Goal: Information Seeking & Learning: Find contact information

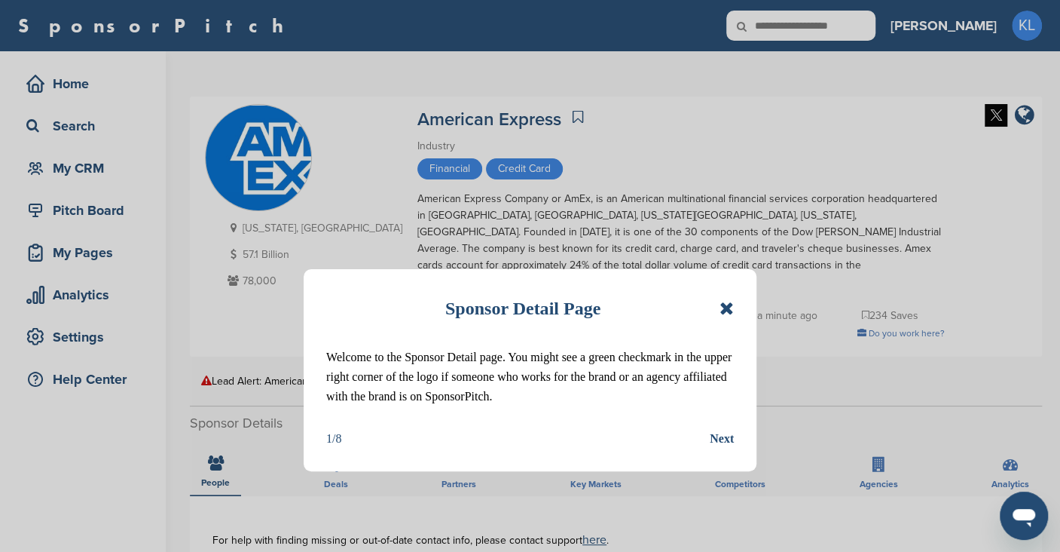
click at [720, 301] on icon at bounding box center [727, 308] width 14 height 18
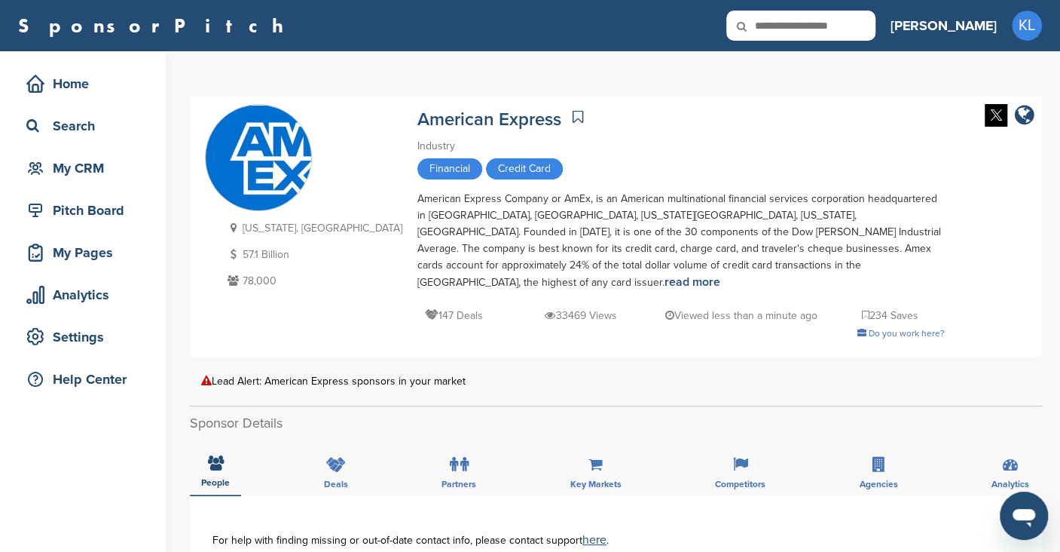
scroll to position [1, 0]
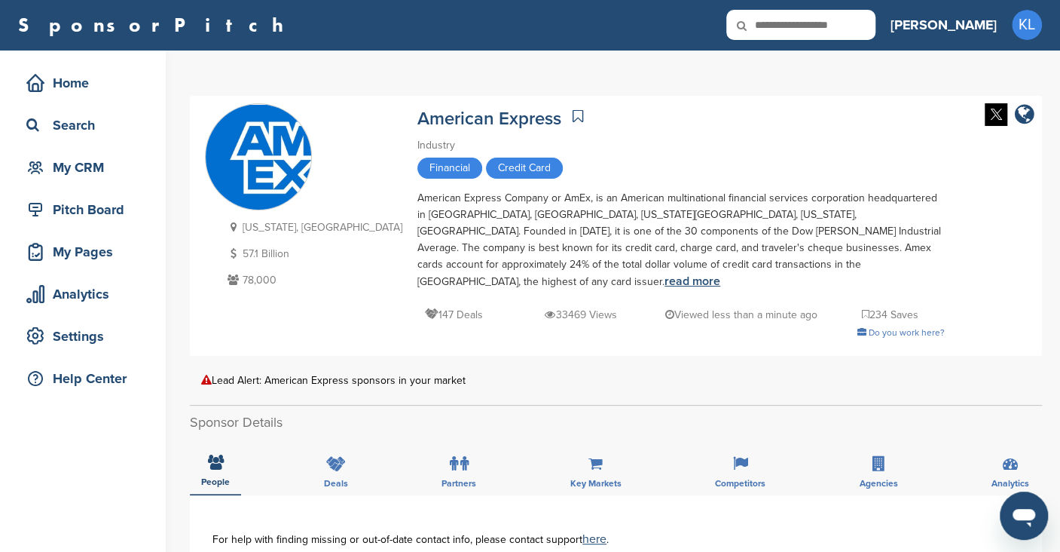
click at [665, 274] on link "read more" at bounding box center [693, 281] width 56 height 15
click at [49, 210] on div "Pitch Board" at bounding box center [87, 209] width 128 height 27
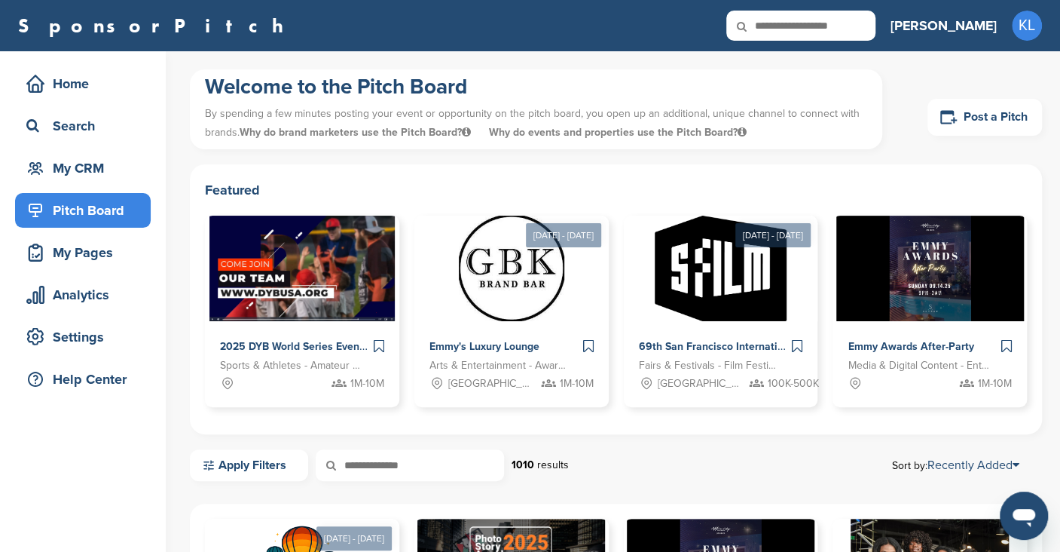
click at [49, 210] on div "Pitch Board" at bounding box center [87, 210] width 128 height 27
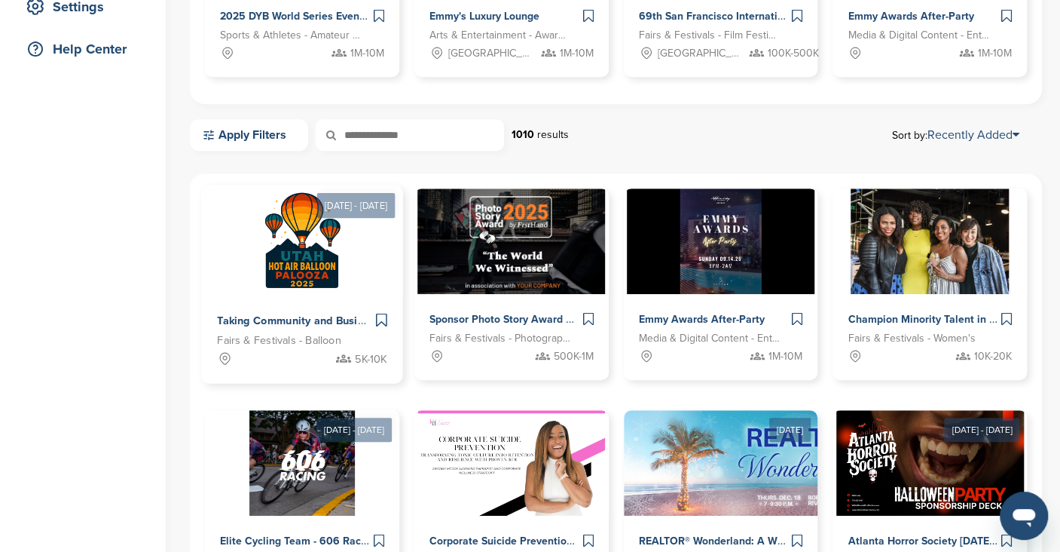
click at [261, 316] on span "Taking Community and Business to [GEOGRAPHIC_DATA] with the [US_STATE] Hot Air …" at bounding box center [477, 321] width 521 height 14
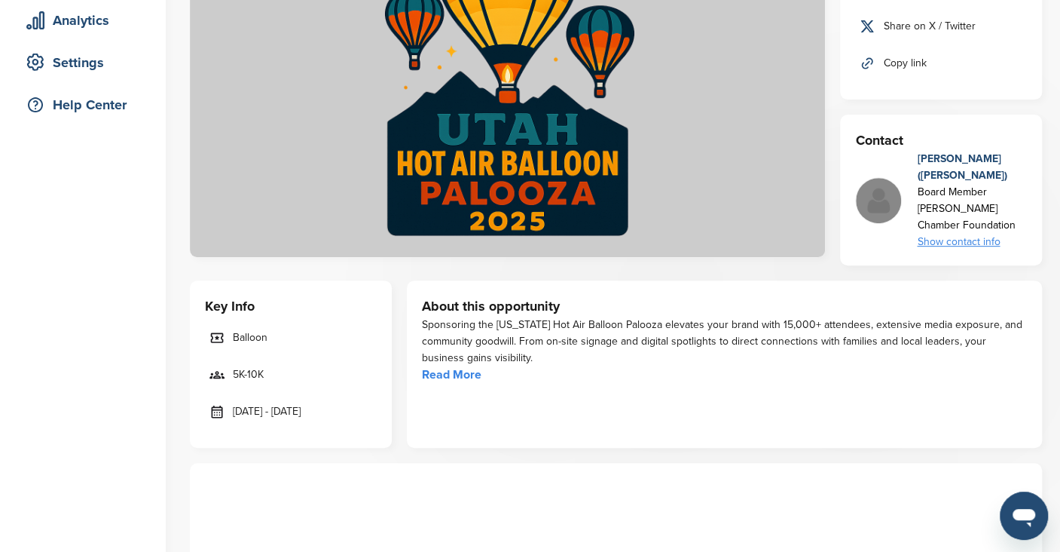
scroll to position [274, 0]
click at [461, 372] on link "Read More" at bounding box center [452, 375] width 60 height 15
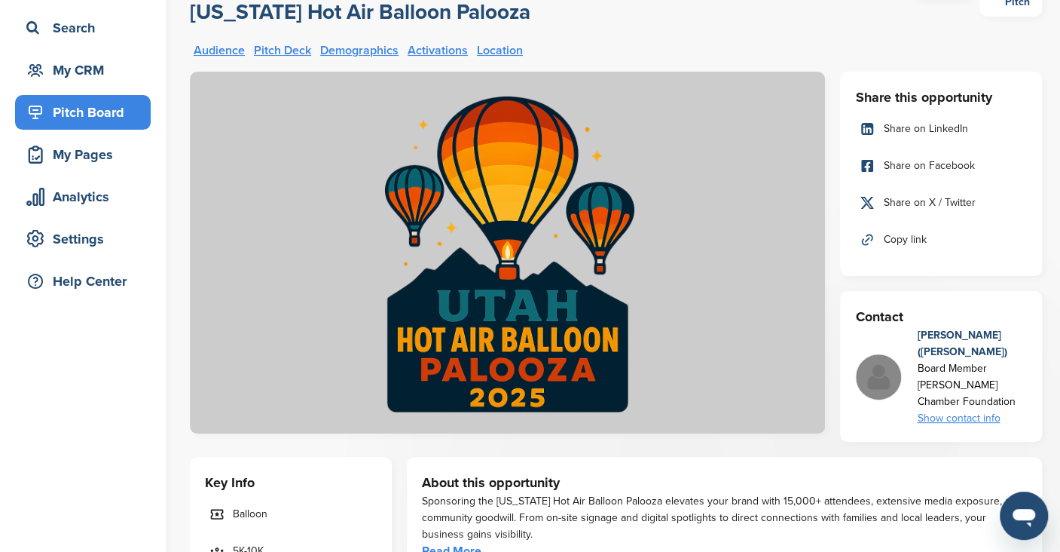
scroll to position [0, 0]
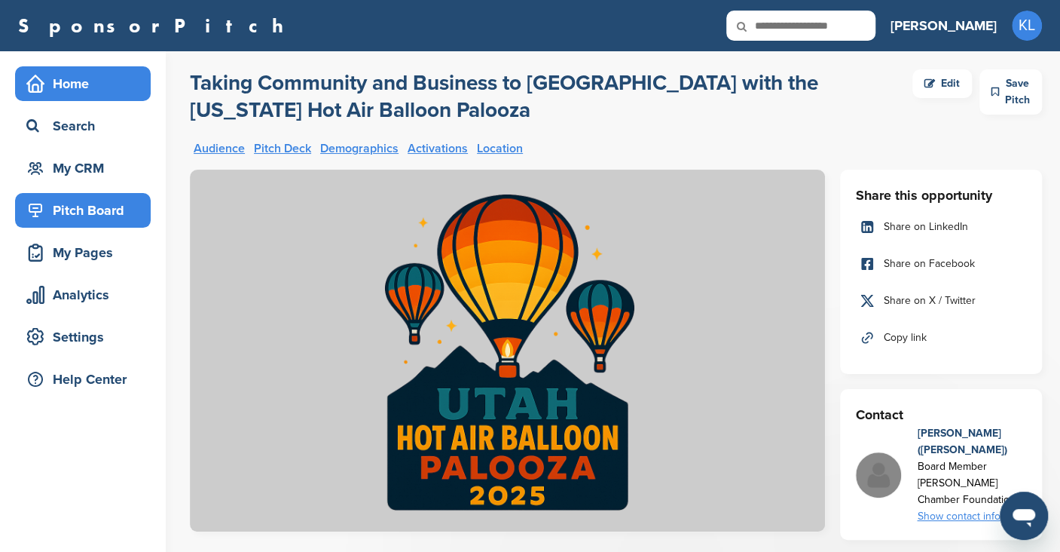
click at [86, 97] on div "Home" at bounding box center [83, 83] width 136 height 35
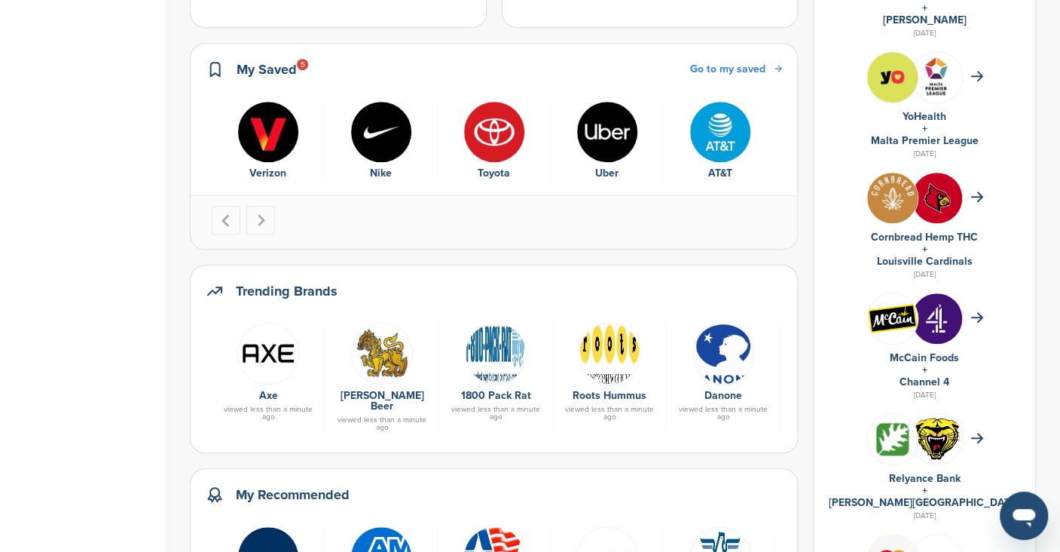
scroll to position [441, 0]
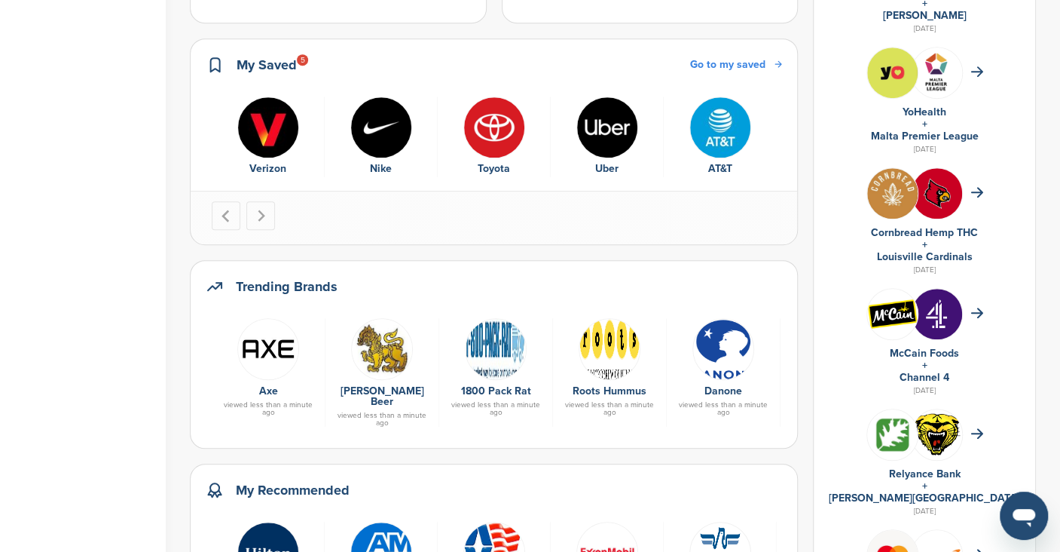
click at [299, 318] on div at bounding box center [268, 348] width 98 height 60
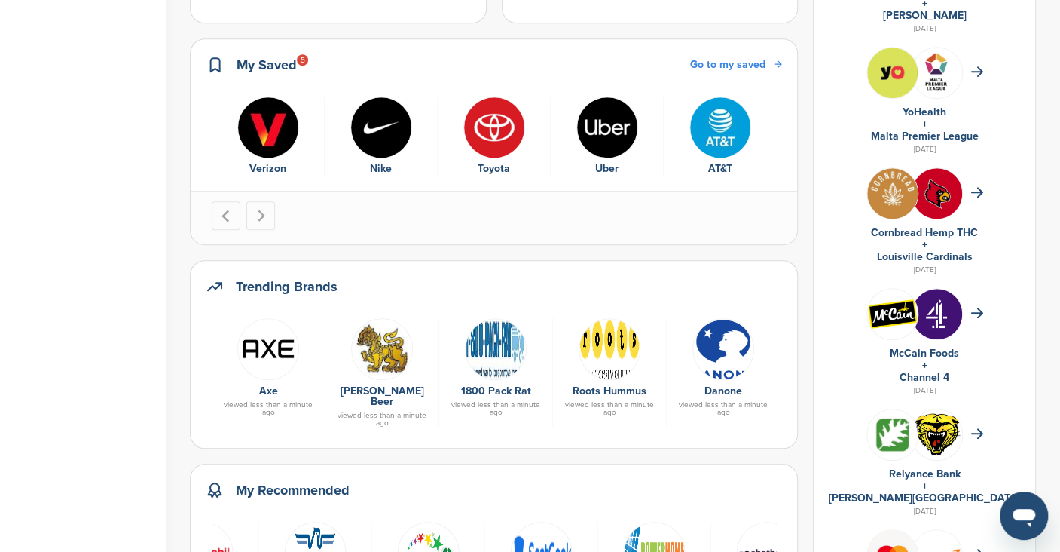
click at [521, 521] on img "7 of 9" at bounding box center [541, 552] width 62 height 62
click at [761, 521] on img "9 of 9" at bounding box center [768, 552] width 62 height 62
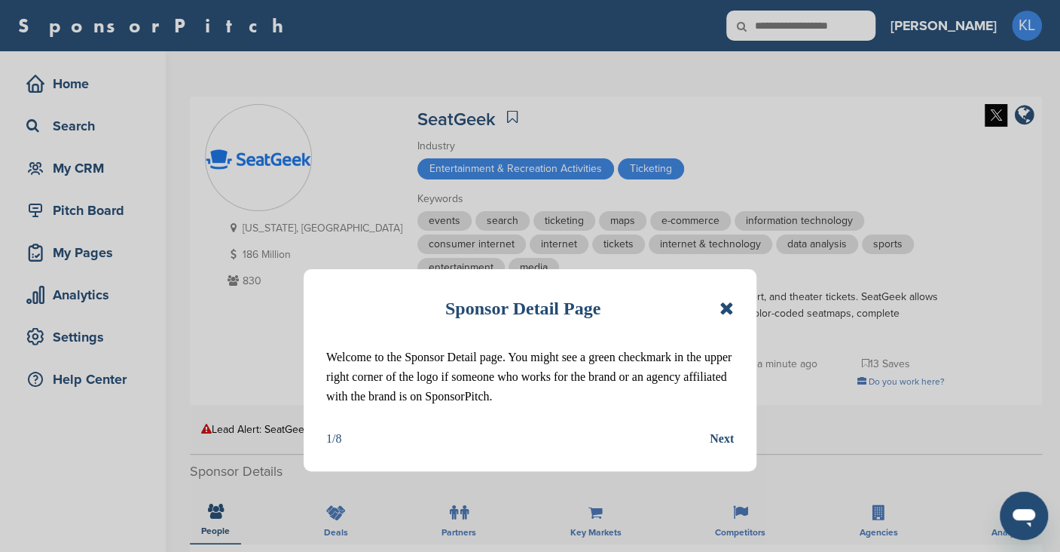
click at [713, 442] on div "Next" at bounding box center [722, 439] width 24 height 20
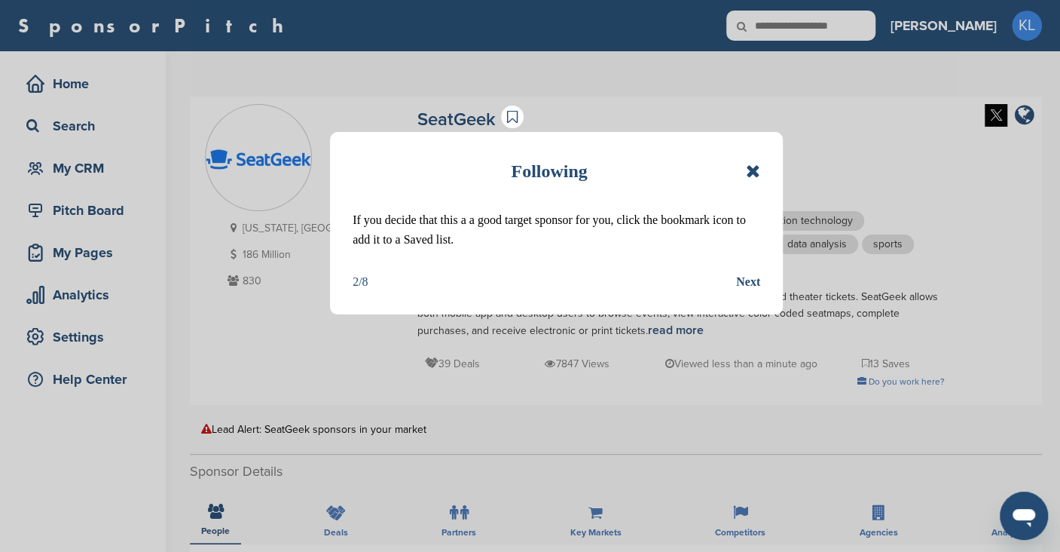
click at [746, 285] on div "Next" at bounding box center [748, 282] width 24 height 20
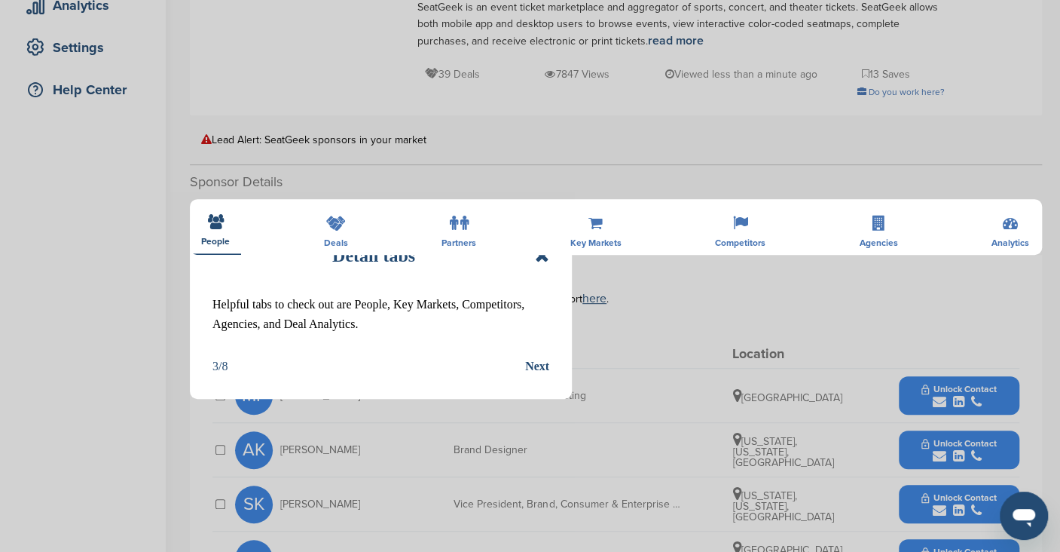
scroll to position [335, 0]
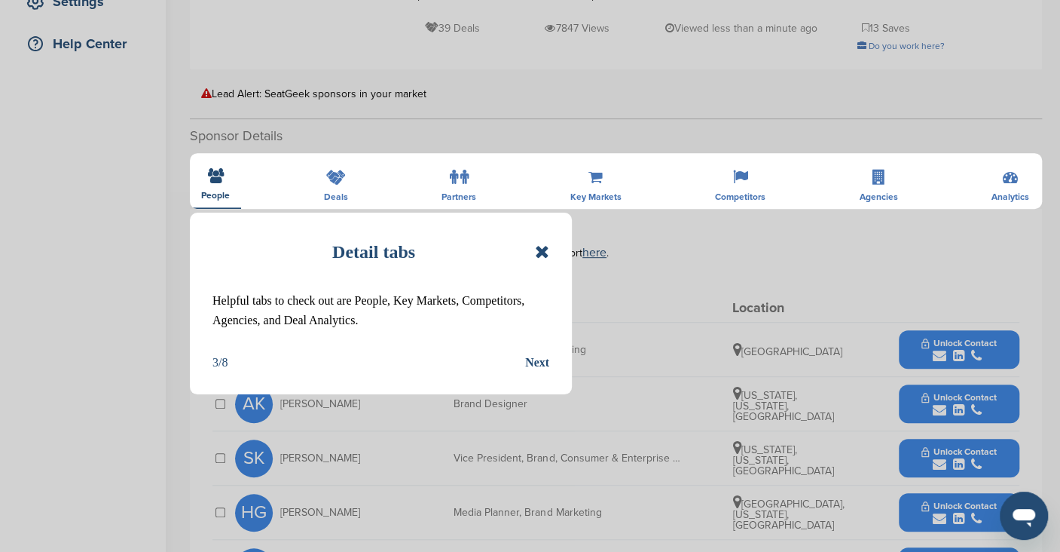
click at [539, 362] on div "Next" at bounding box center [537, 363] width 24 height 20
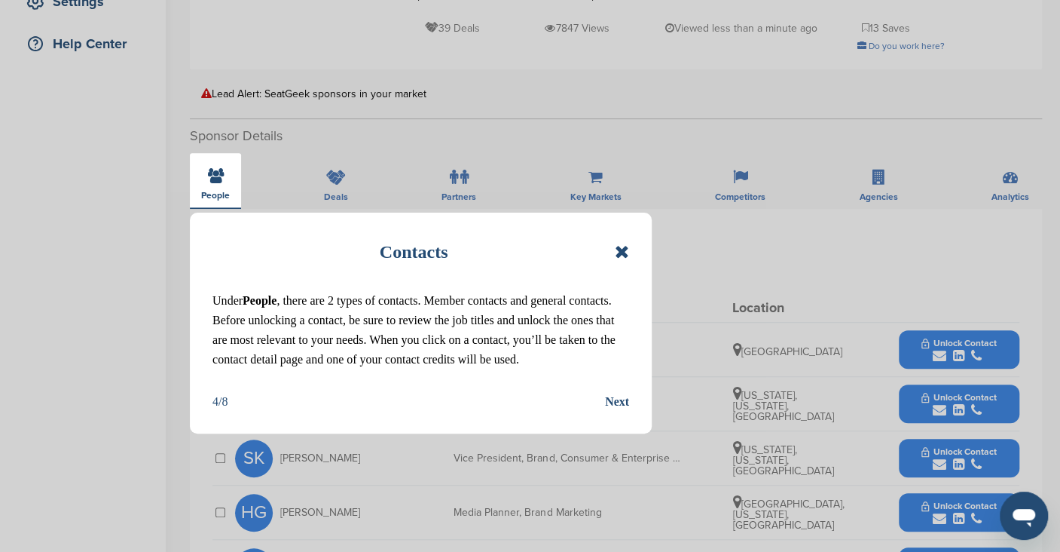
click at [619, 406] on div "Next" at bounding box center [617, 402] width 24 height 20
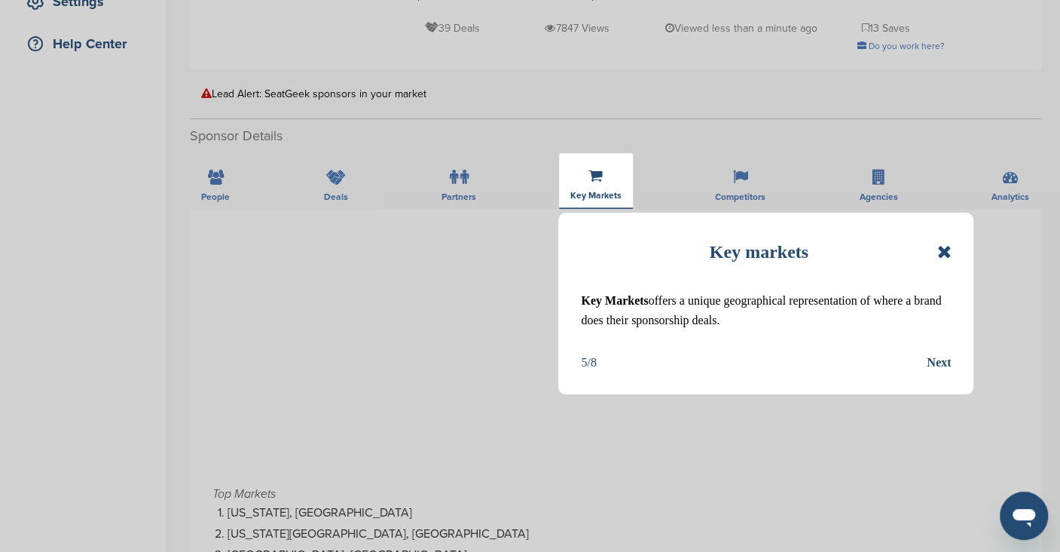
click at [934, 362] on div "Next" at bounding box center [939, 363] width 24 height 20
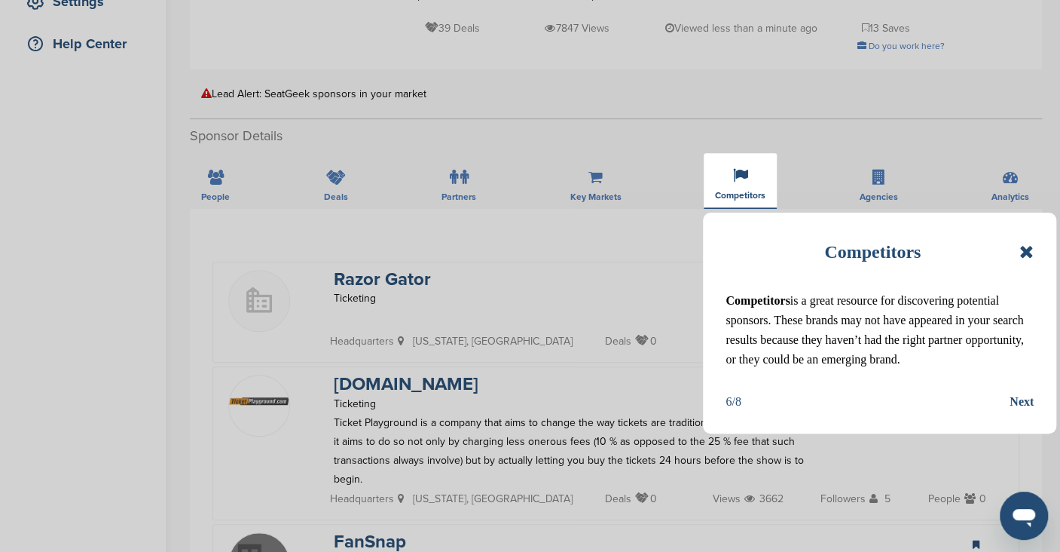
click at [1017, 399] on div "Next" at bounding box center [1022, 402] width 24 height 20
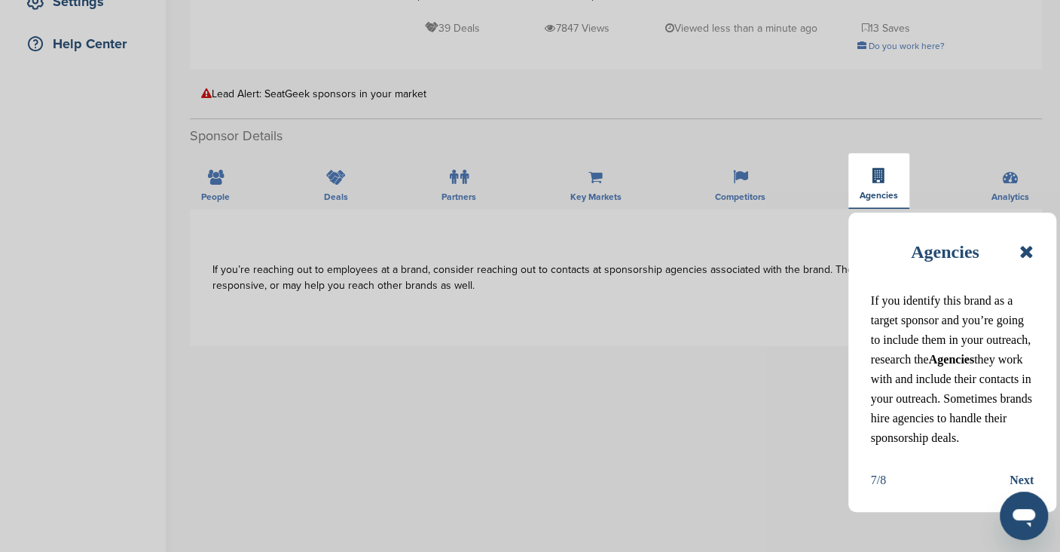
click at [1018, 475] on div "Next" at bounding box center [1022, 480] width 24 height 20
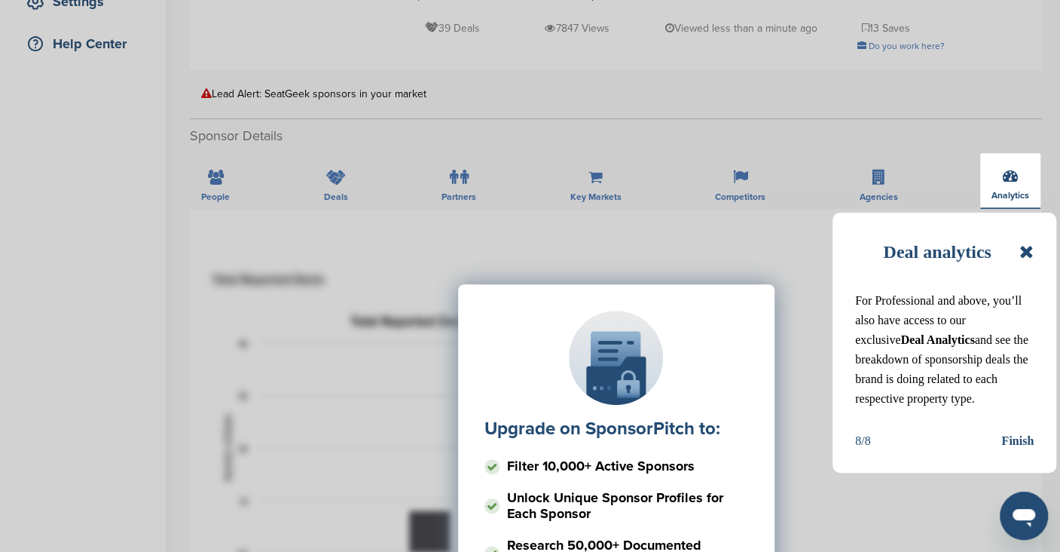
click at [1022, 443] on div "Finish" at bounding box center [1017, 441] width 32 height 20
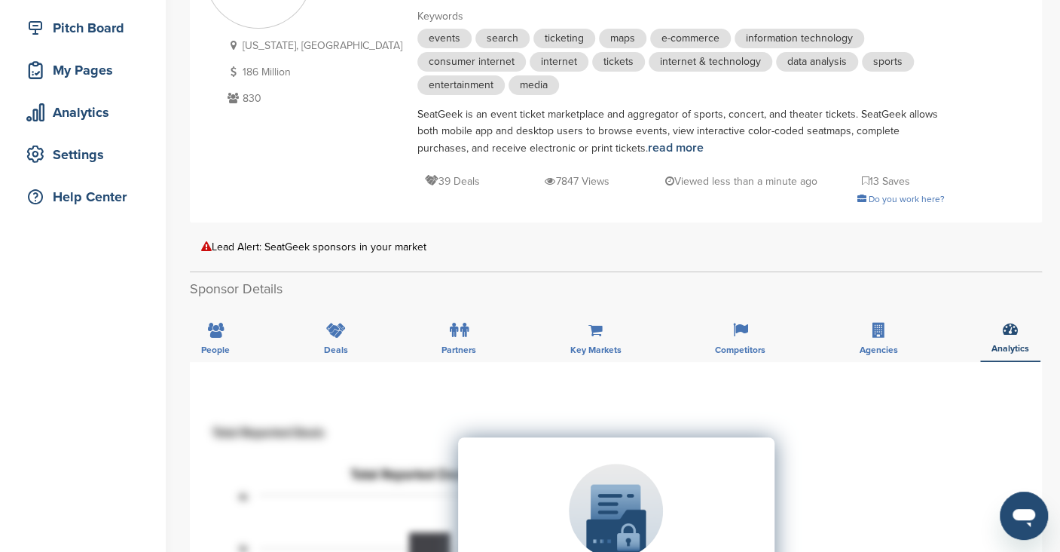
scroll to position [182, 0]
click at [888, 215] on div "New York, USA 186 Million 830 SeatGeek Industry Entertainment & Recreation Acti…" at bounding box center [616, 68] width 822 height 293
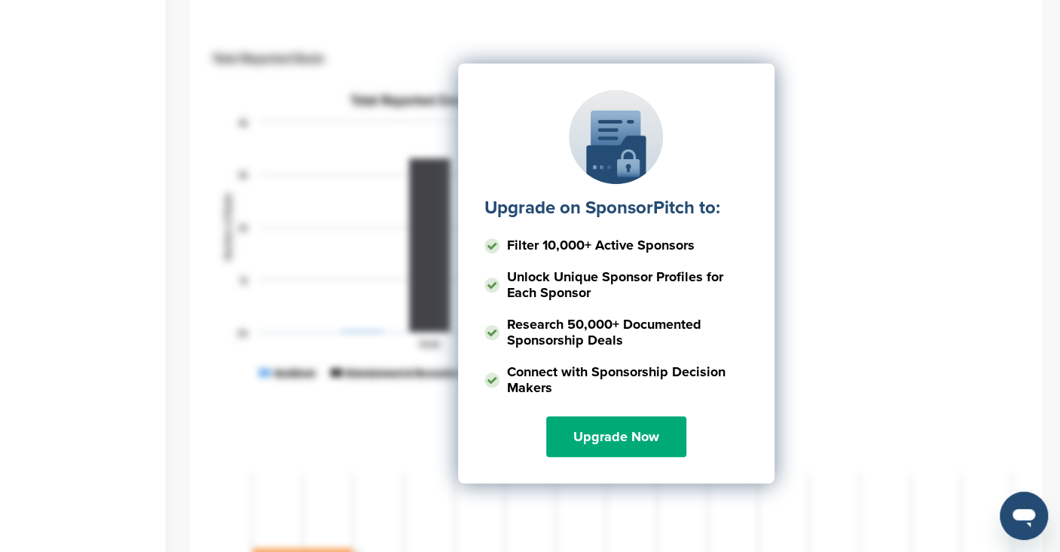
scroll to position [553, 0]
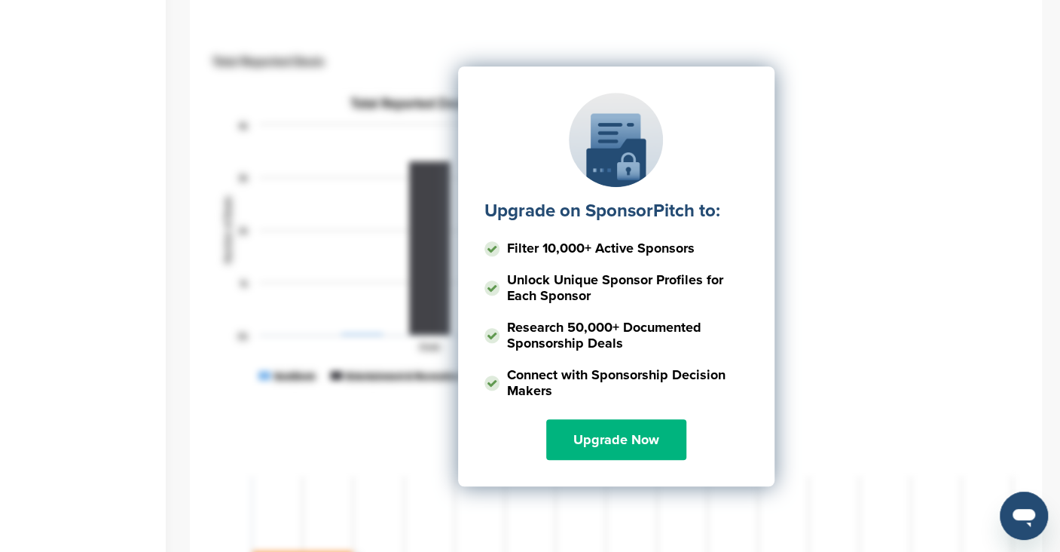
click at [615, 450] on link "Upgrade Now" at bounding box center [616, 439] width 140 height 41
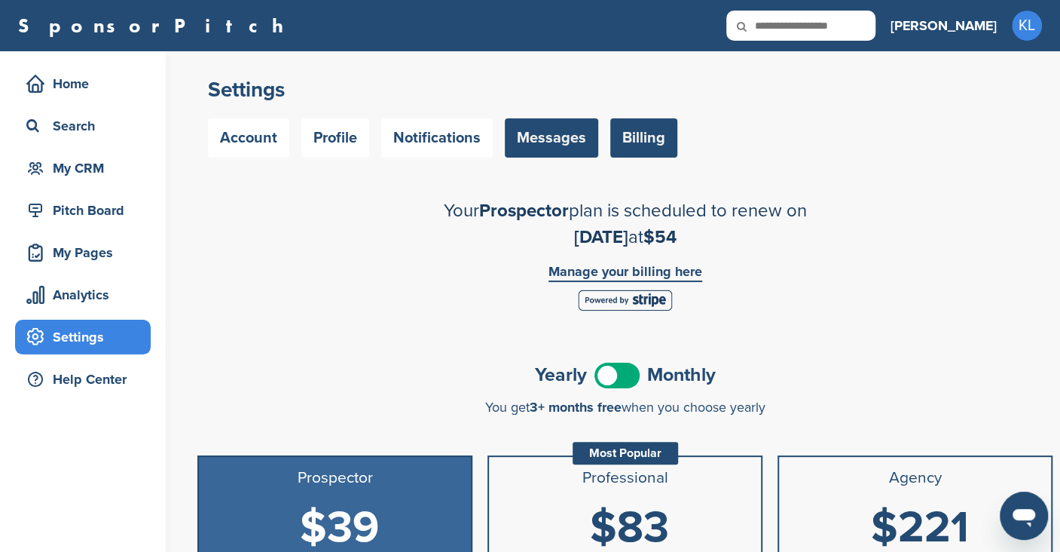
click at [528, 137] on link "Messages" at bounding box center [551, 137] width 93 height 39
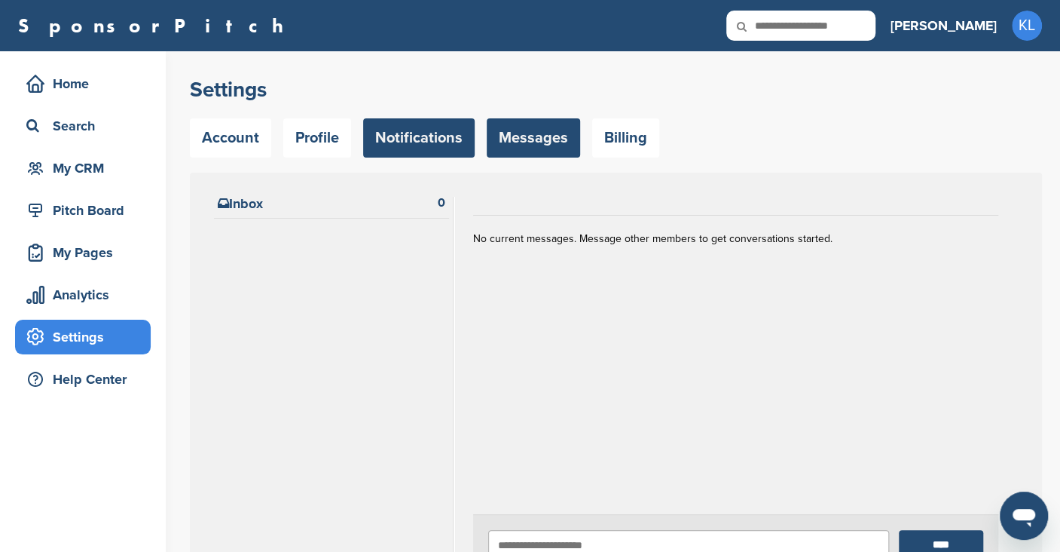
click at [406, 150] on link "Notifications" at bounding box center [419, 137] width 112 height 39
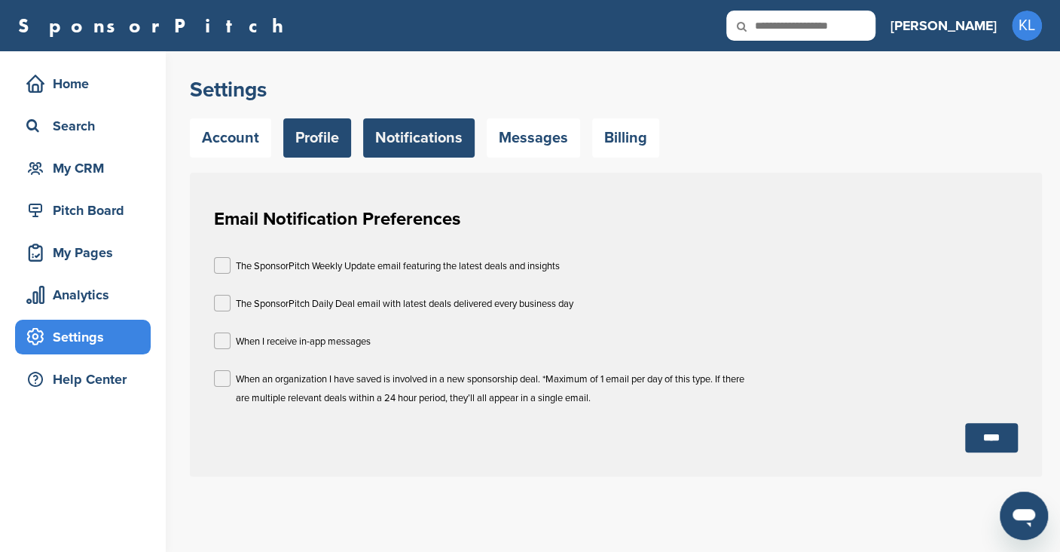
click at [313, 142] on link "Profile" at bounding box center [317, 137] width 68 height 39
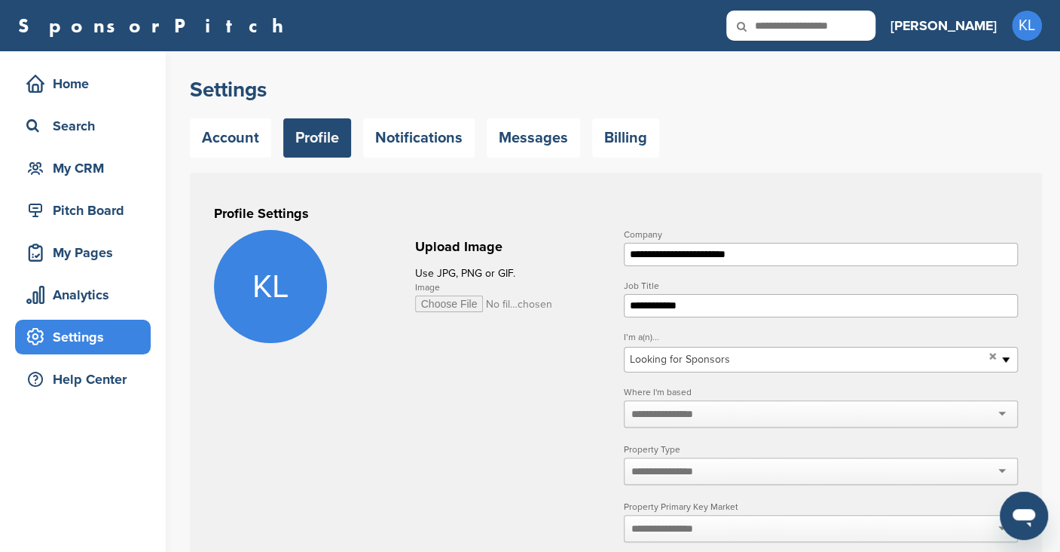
click at [313, 142] on link "Profile" at bounding box center [317, 137] width 68 height 39
click at [399, 133] on link "Notifications" at bounding box center [419, 137] width 112 height 39
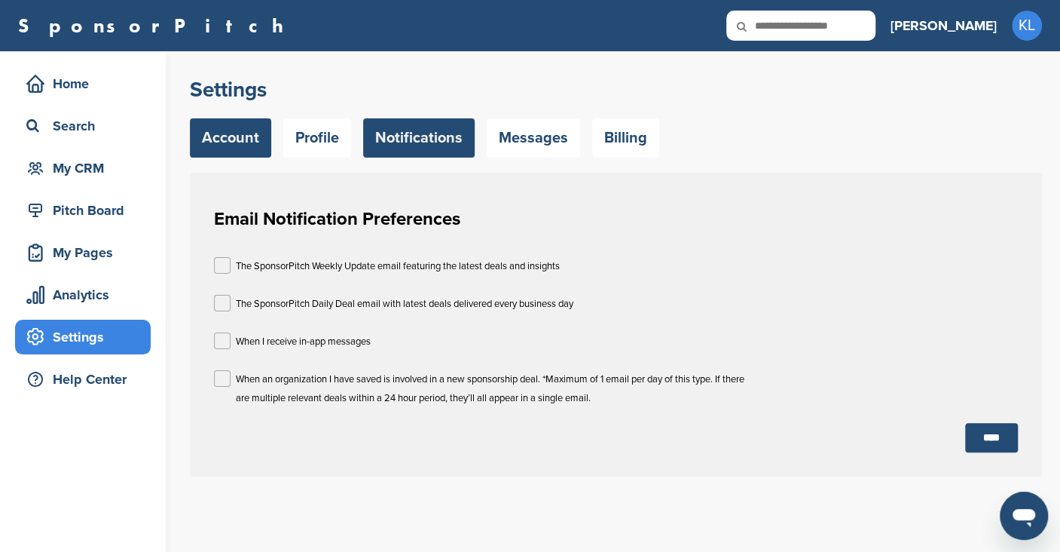
click at [243, 149] on link "Account" at bounding box center [230, 137] width 81 height 39
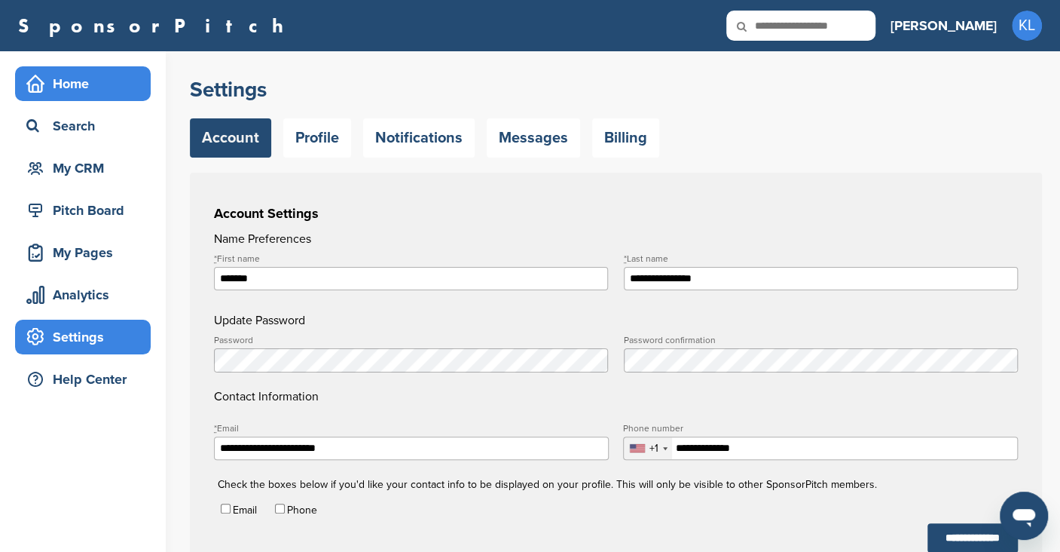
click at [107, 93] on div "Home" at bounding box center [87, 83] width 128 height 27
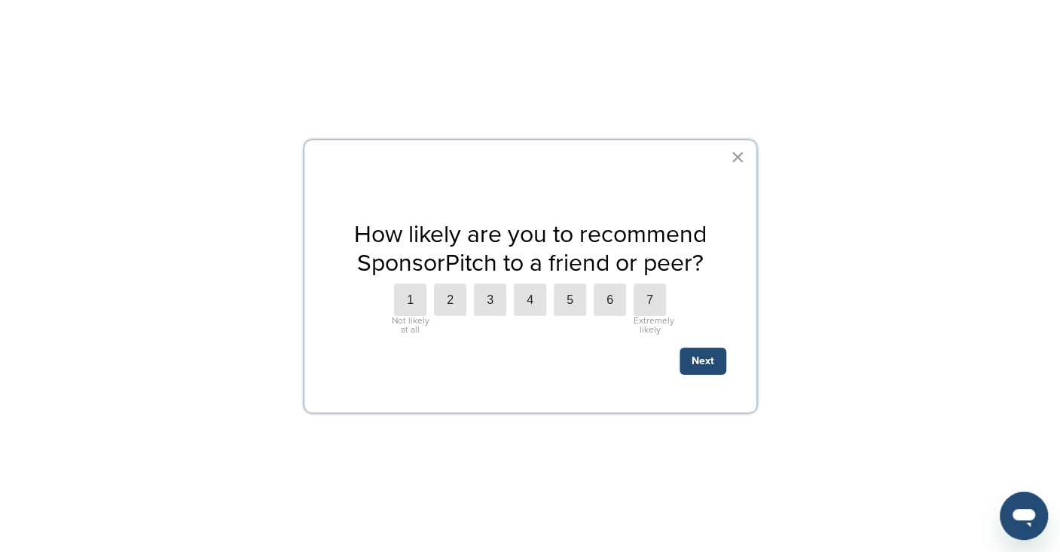
scroll to position [30, 0]
click at [741, 154] on button "×" at bounding box center [738, 157] width 14 height 24
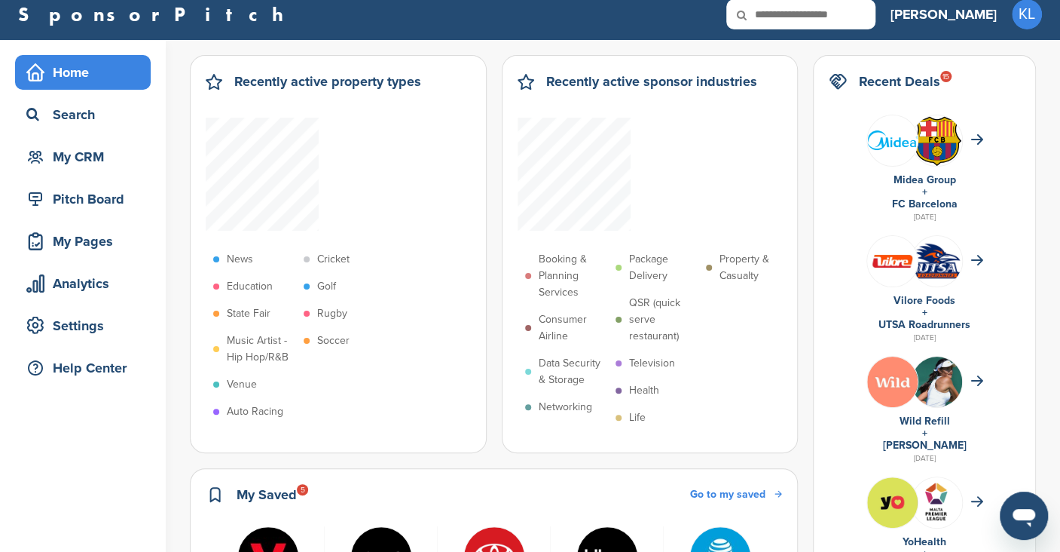
scroll to position [0, 0]
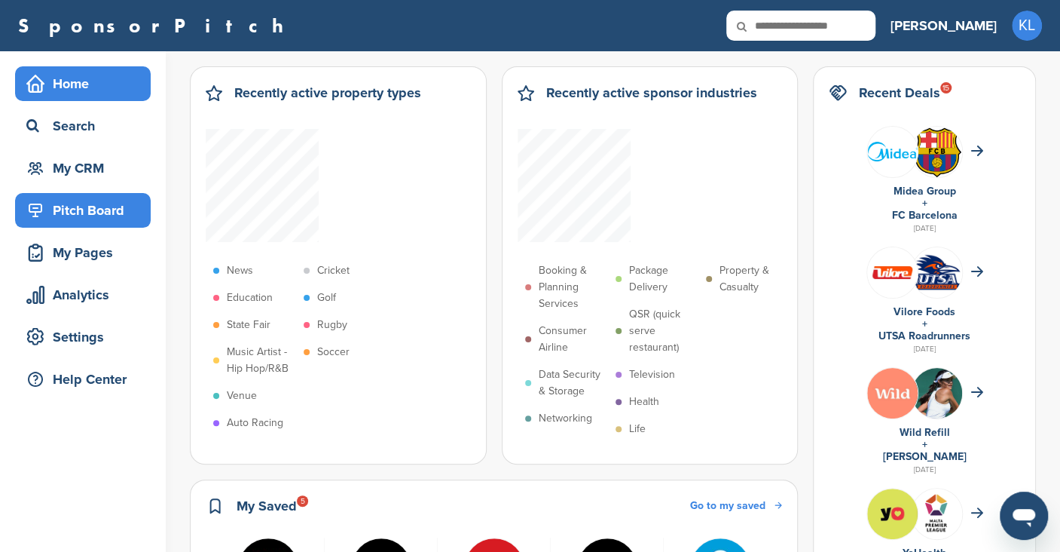
click at [87, 218] on div "Pitch Board" at bounding box center [87, 210] width 128 height 27
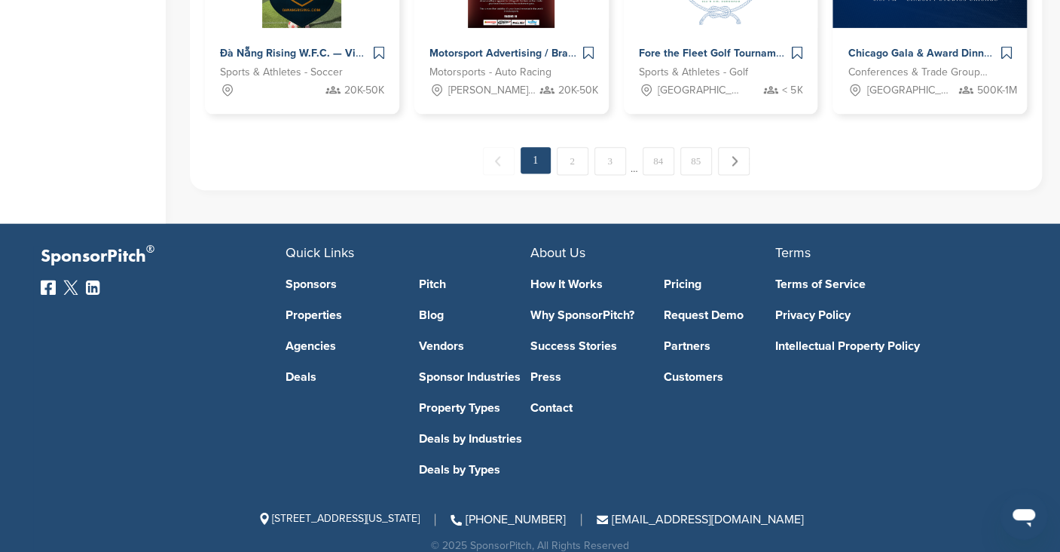
scroll to position [1056, 0]
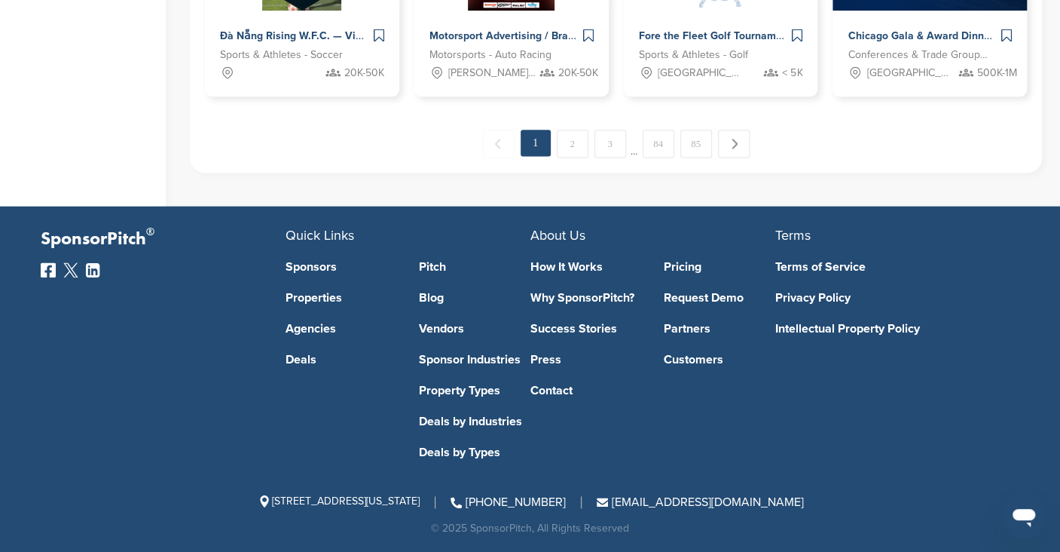
click at [582, 267] on link "How It Works" at bounding box center [586, 267] width 112 height 12
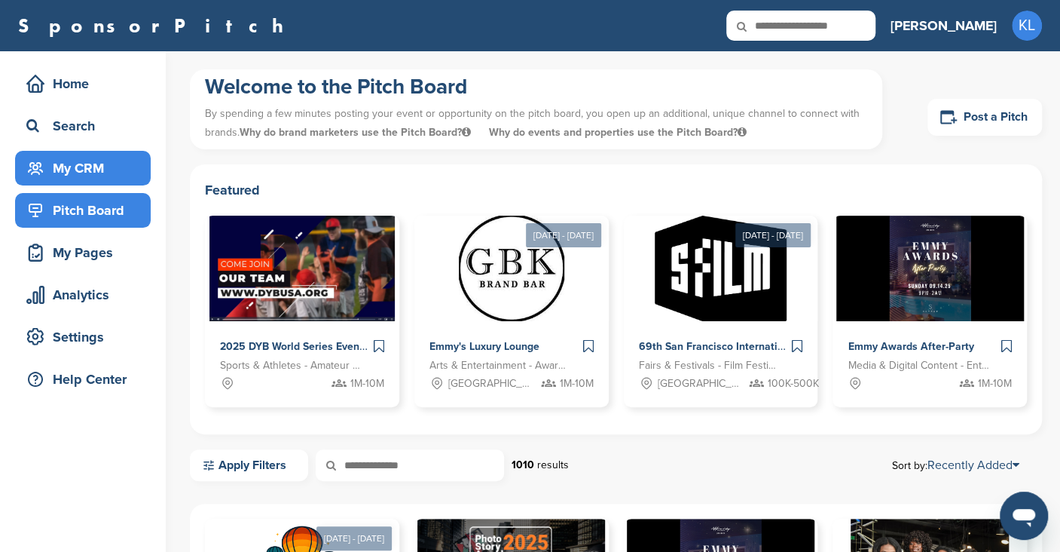
click at [78, 170] on div "My CRM" at bounding box center [87, 167] width 128 height 27
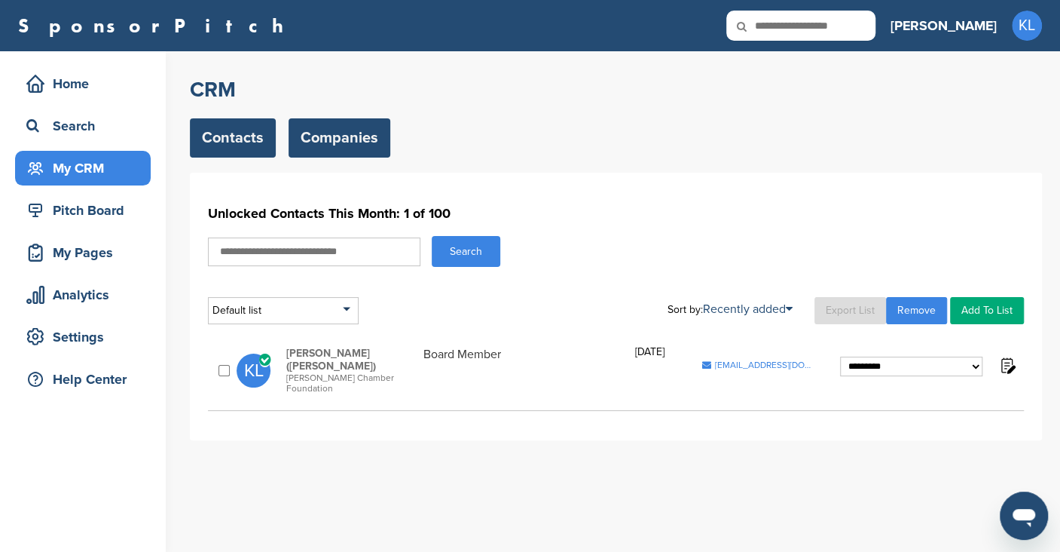
click at [344, 135] on link "Companies" at bounding box center [340, 137] width 102 height 39
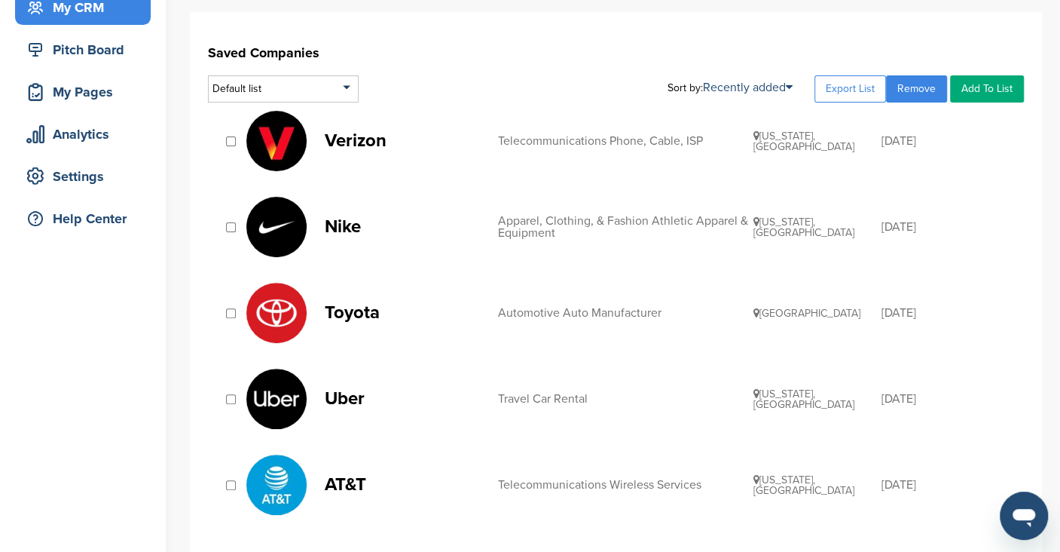
scroll to position [159, 0]
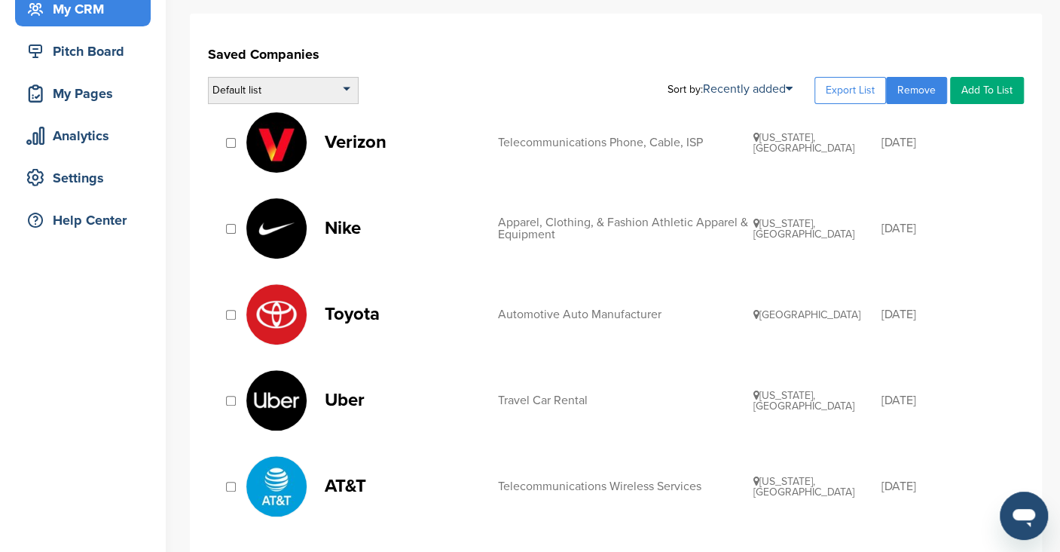
click at [329, 86] on div "Default list" at bounding box center [283, 90] width 151 height 27
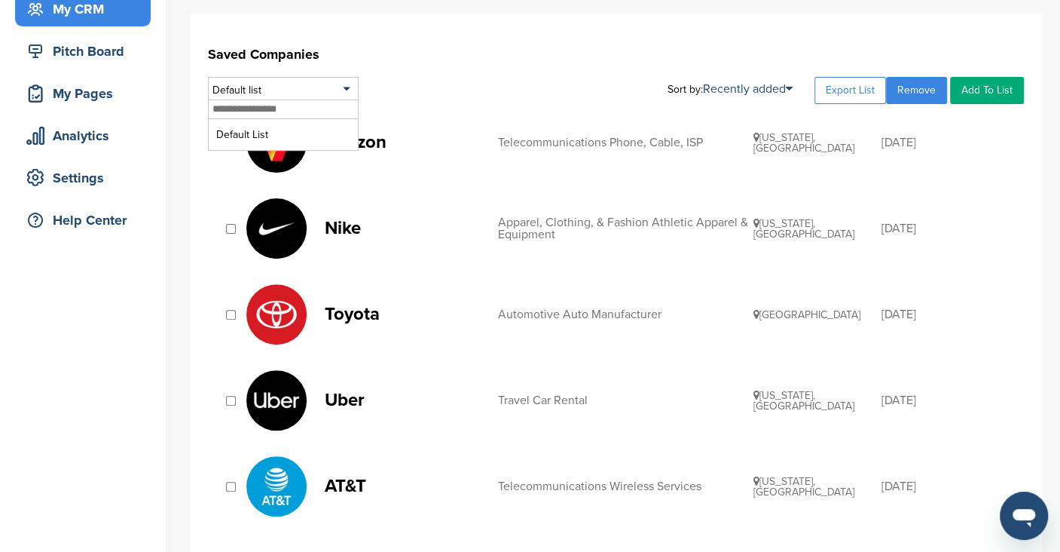
click at [423, 60] on h1 "Saved Companies" at bounding box center [616, 54] width 816 height 27
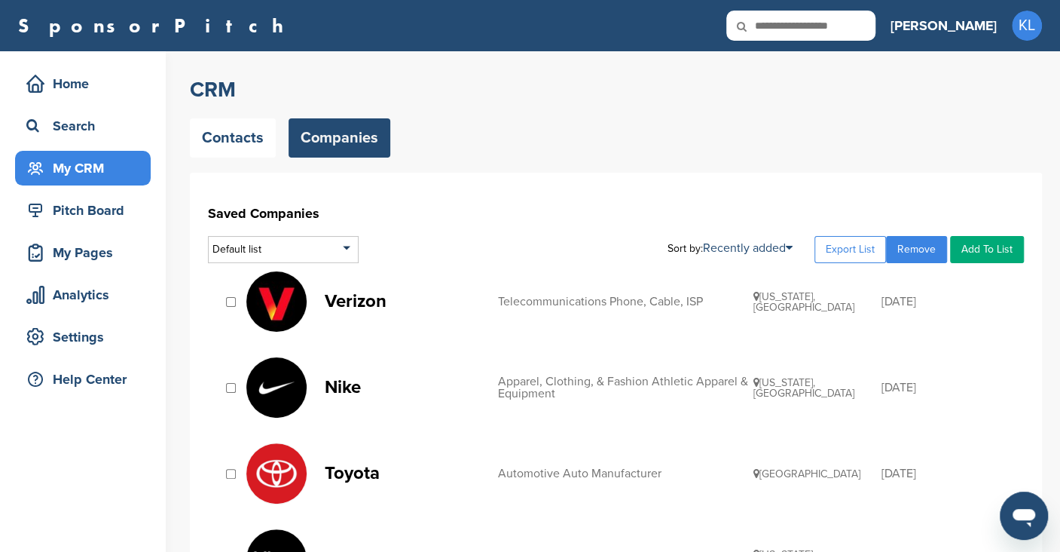
scroll to position [0, 0]
click at [226, 139] on link "Contacts" at bounding box center [233, 137] width 86 height 39
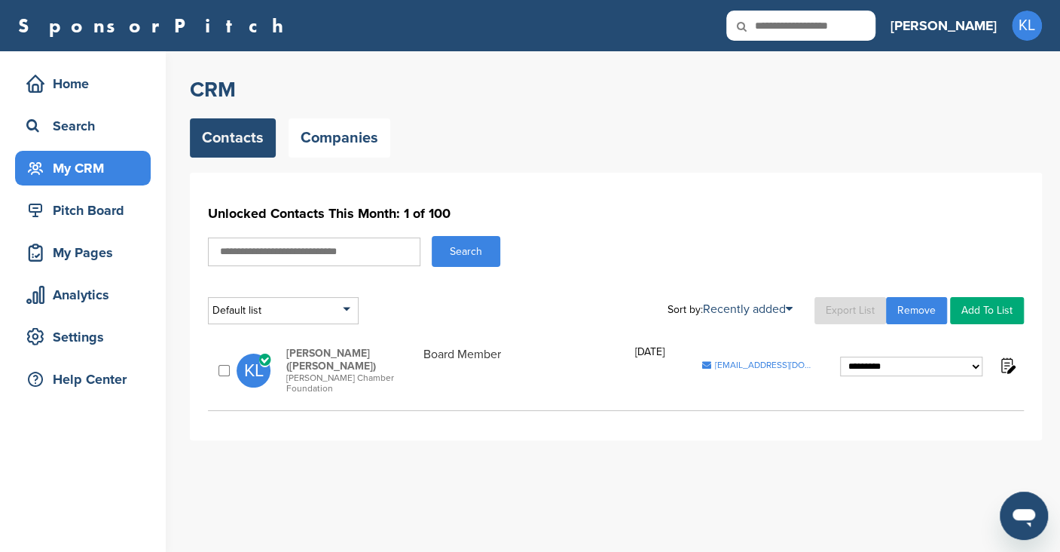
click at [341, 253] on input "text" at bounding box center [314, 251] width 212 height 29
click at [328, 302] on div "Default list" at bounding box center [283, 310] width 151 height 27
drag, startPoint x: 440, startPoint y: 293, endPoint x: 558, endPoint y: 225, distance: 135.7
click at [558, 225] on h1 "Unlocked Contacts This Month: 1 of 100" at bounding box center [616, 213] width 816 height 27
click at [398, 252] on input "text" at bounding box center [314, 251] width 212 height 29
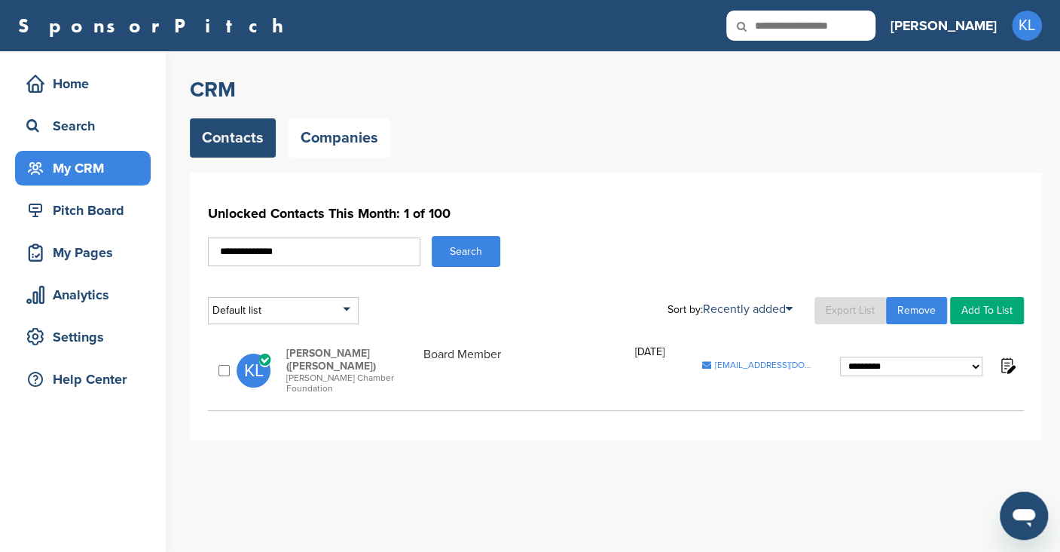
type input "**********"
click at [432, 236] on button "Search" at bounding box center [466, 251] width 69 height 31
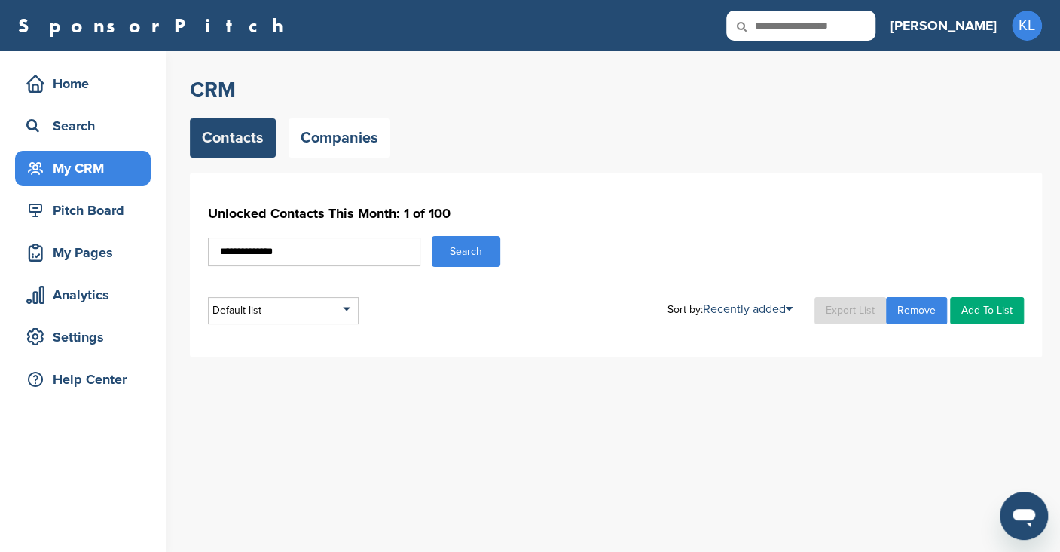
click at [475, 257] on button "Search" at bounding box center [466, 251] width 69 height 31
click at [335, 132] on link "Companies" at bounding box center [340, 137] width 102 height 39
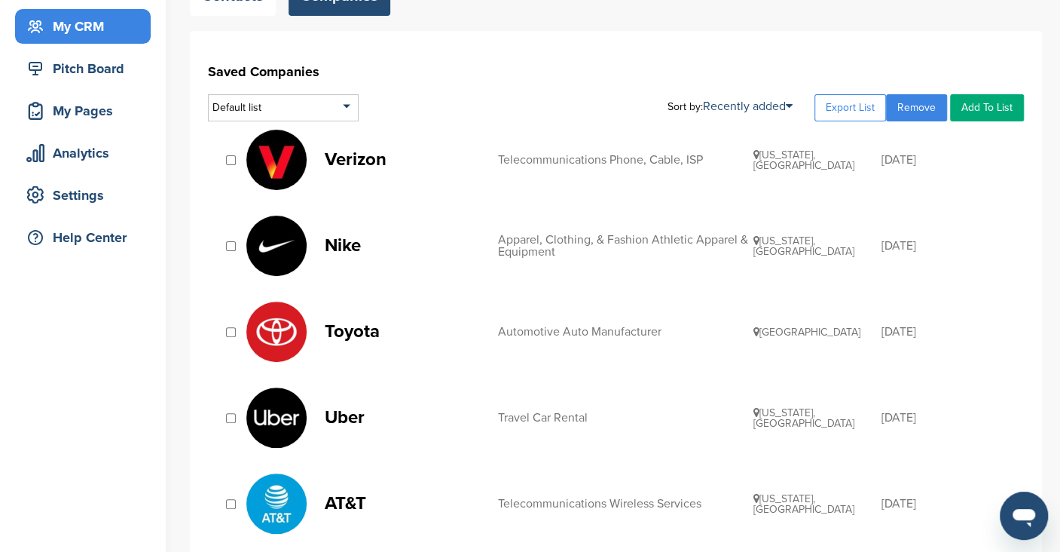
scroll to position [145, 0]
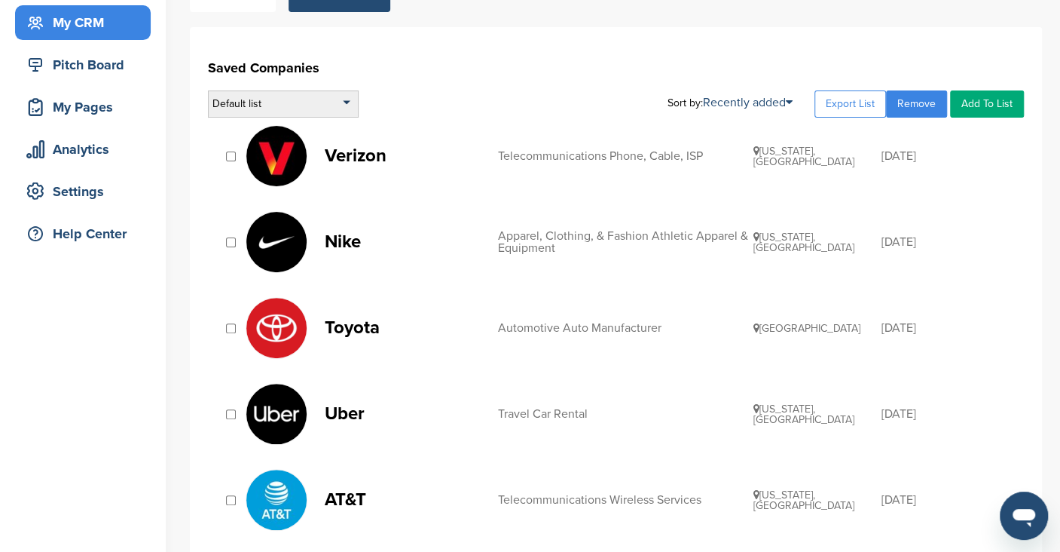
click at [345, 100] on div "Default list" at bounding box center [283, 103] width 151 height 27
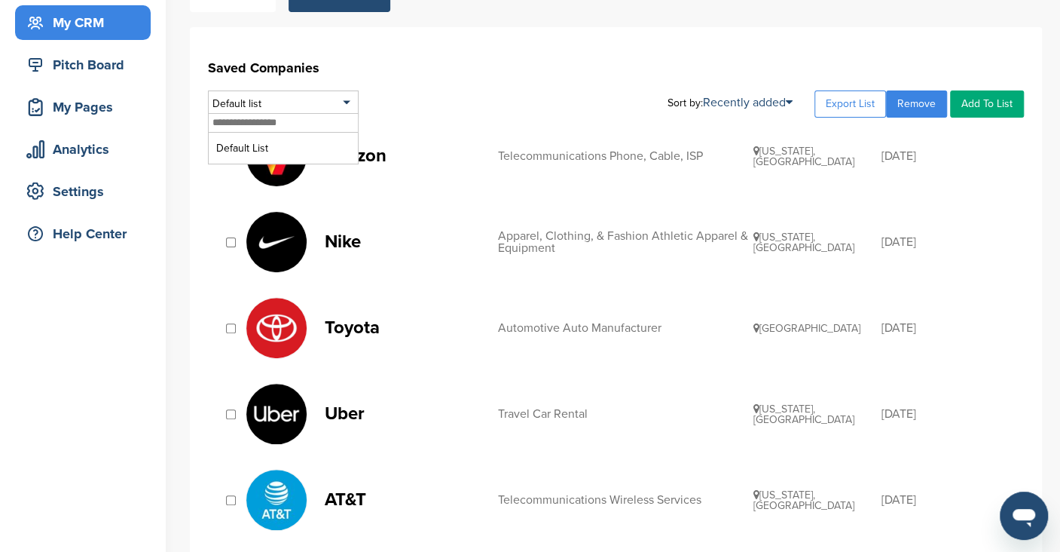
click at [440, 66] on h1 "Saved Companies" at bounding box center [616, 67] width 816 height 27
click at [613, 78] on h1 "Saved Companies" at bounding box center [616, 67] width 816 height 27
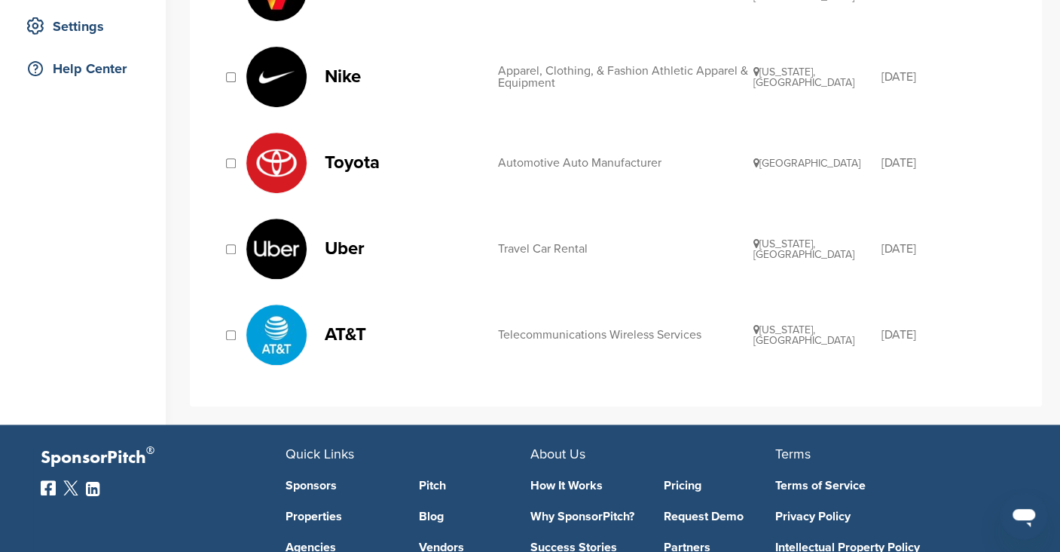
scroll to position [311, 0]
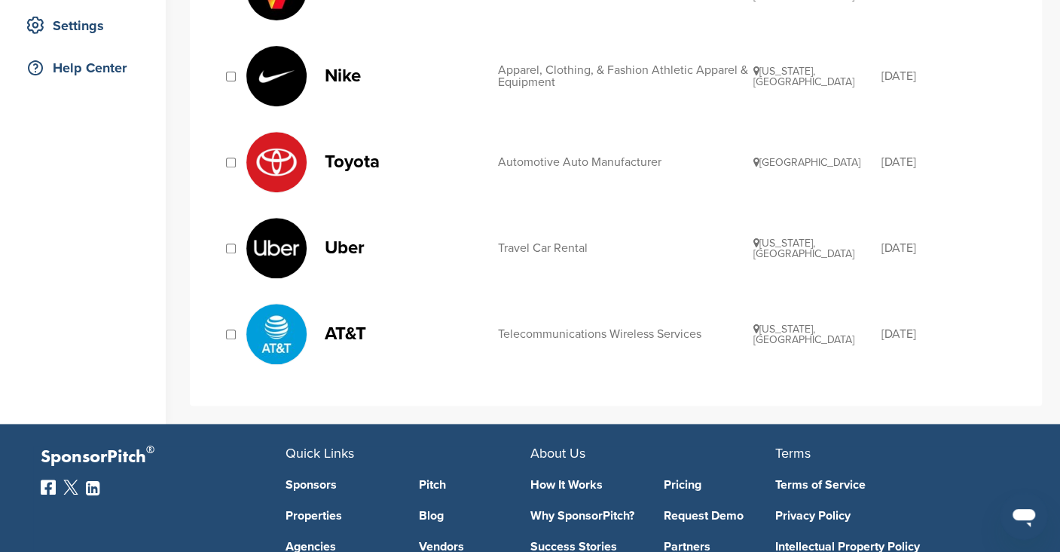
click at [249, 245] on img at bounding box center [276, 248] width 60 height 60
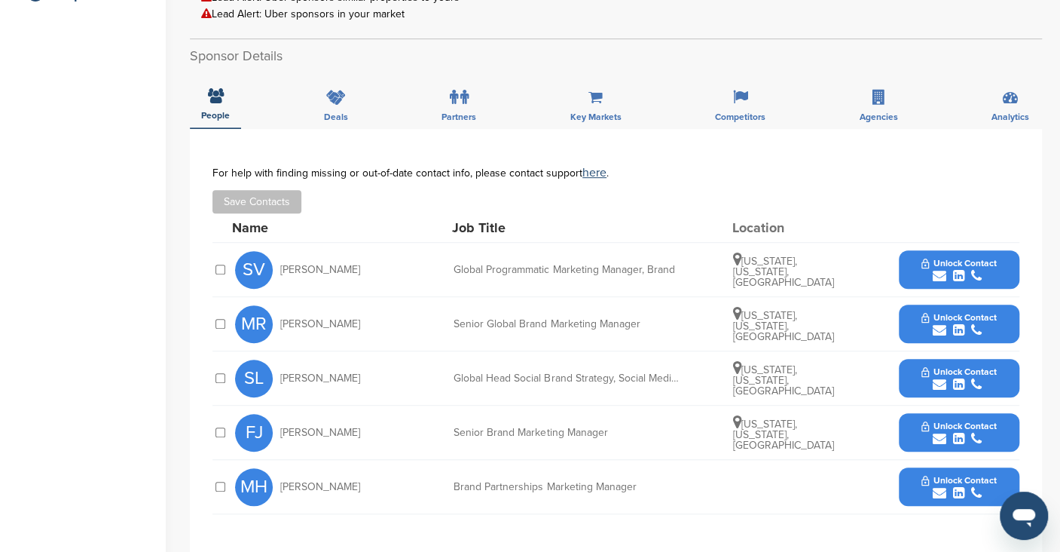
scroll to position [392, 0]
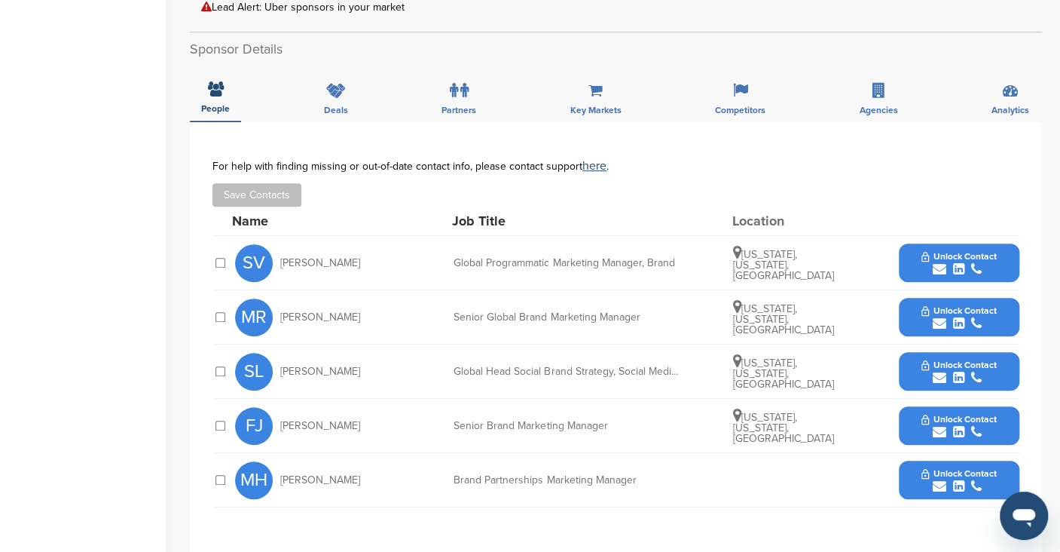
click at [981, 262] on icon "submit" at bounding box center [976, 269] width 11 height 14
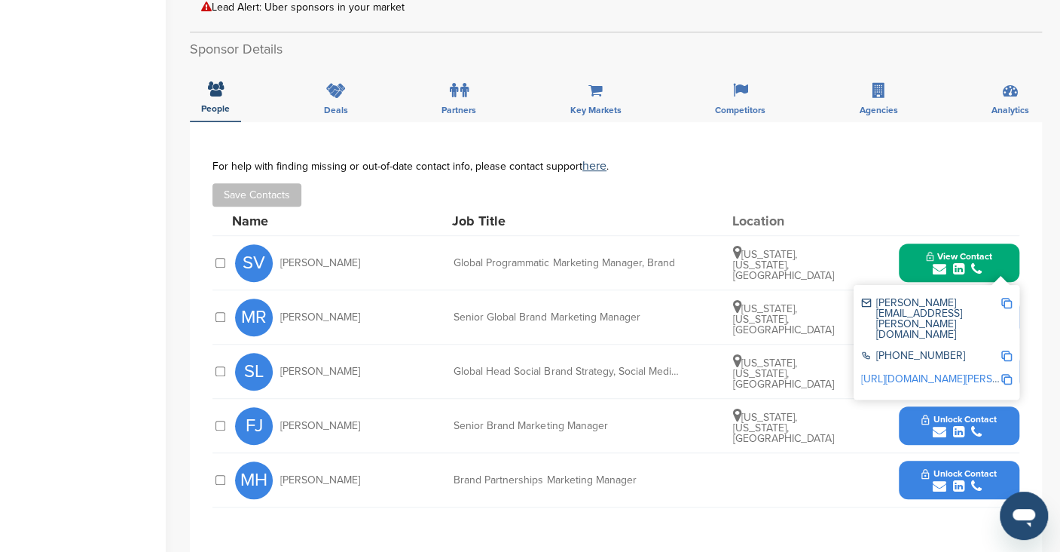
click at [1007, 304] on img at bounding box center [1006, 303] width 11 height 11
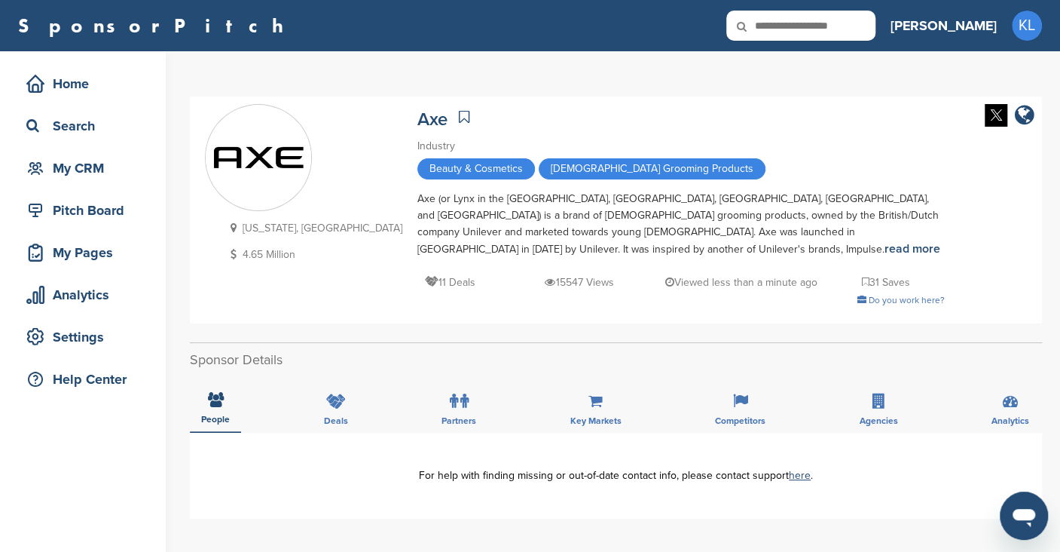
click at [1035, 234] on div "[US_STATE], [GEOGRAPHIC_DATA] 4.65 Million Axe Industry Beauty & Cosmetics [DEM…" at bounding box center [616, 209] width 852 height 227
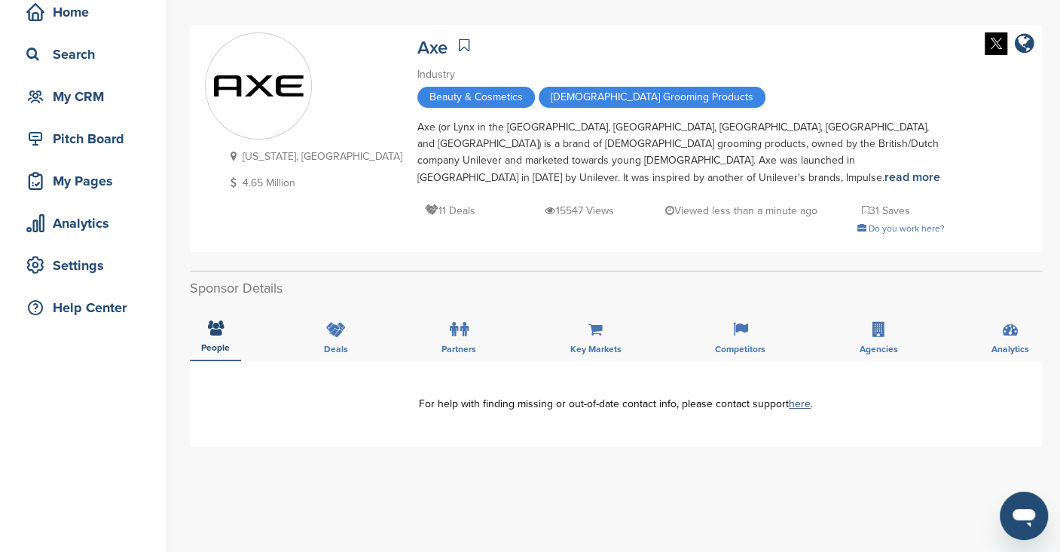
click at [650, 399] on div "For help with finding missing or out-of-date contact info, please contact suppo…" at bounding box center [615, 404] width 807 height 11
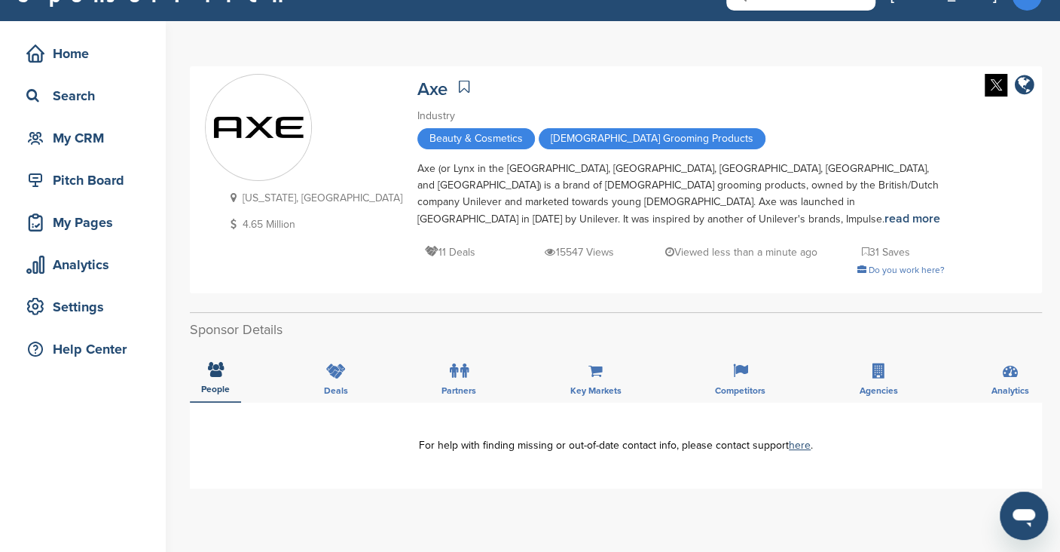
scroll to position [24, 0]
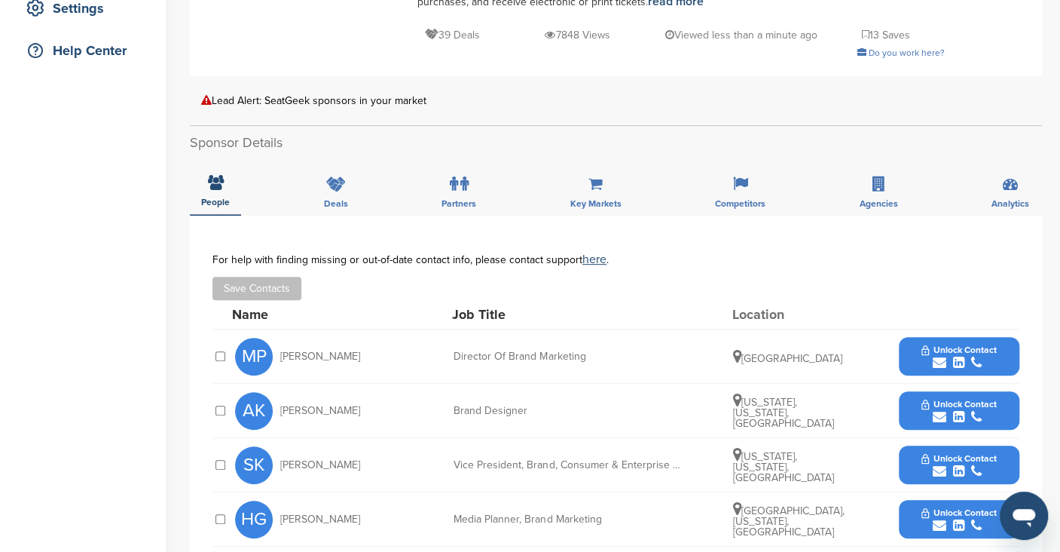
scroll to position [353, 0]
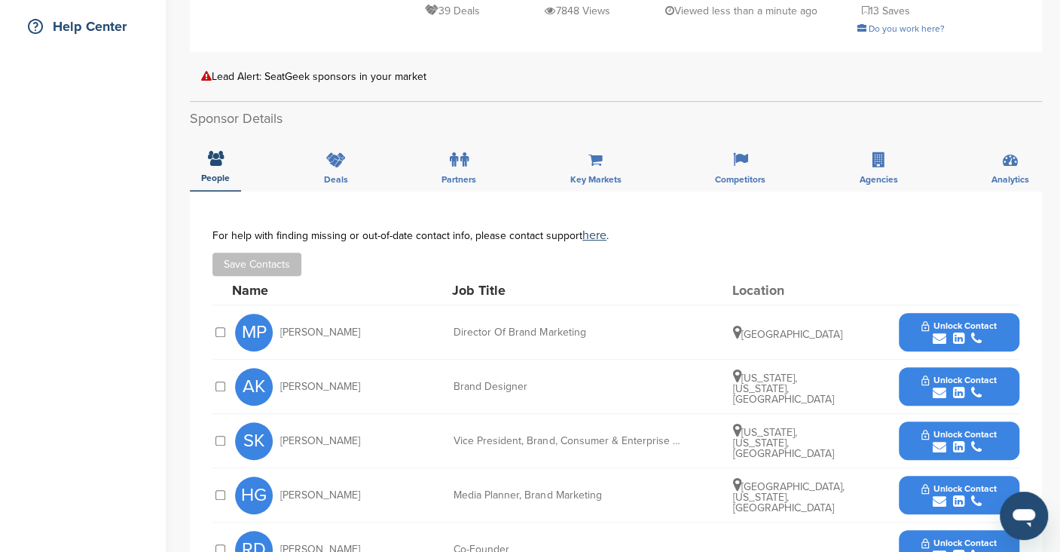
click at [983, 323] on span "Unlock Contact" at bounding box center [959, 325] width 75 height 11
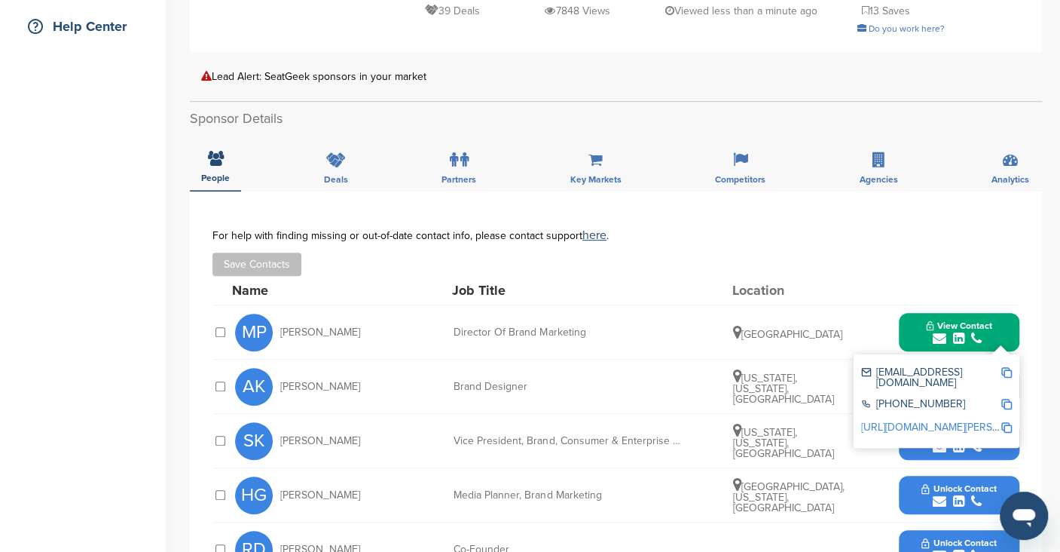
click at [1007, 368] on img at bounding box center [1006, 372] width 11 height 11
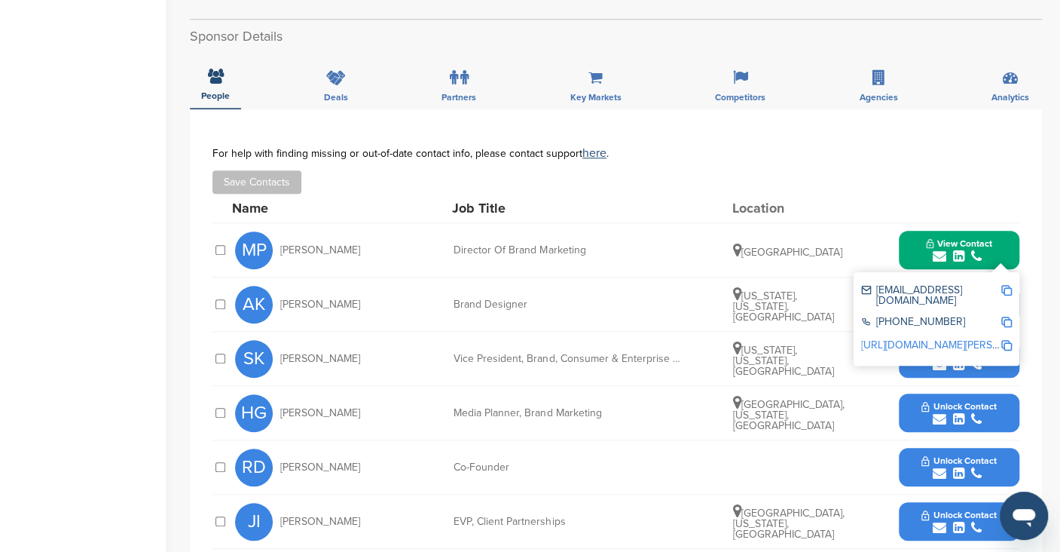
scroll to position [439, 0]
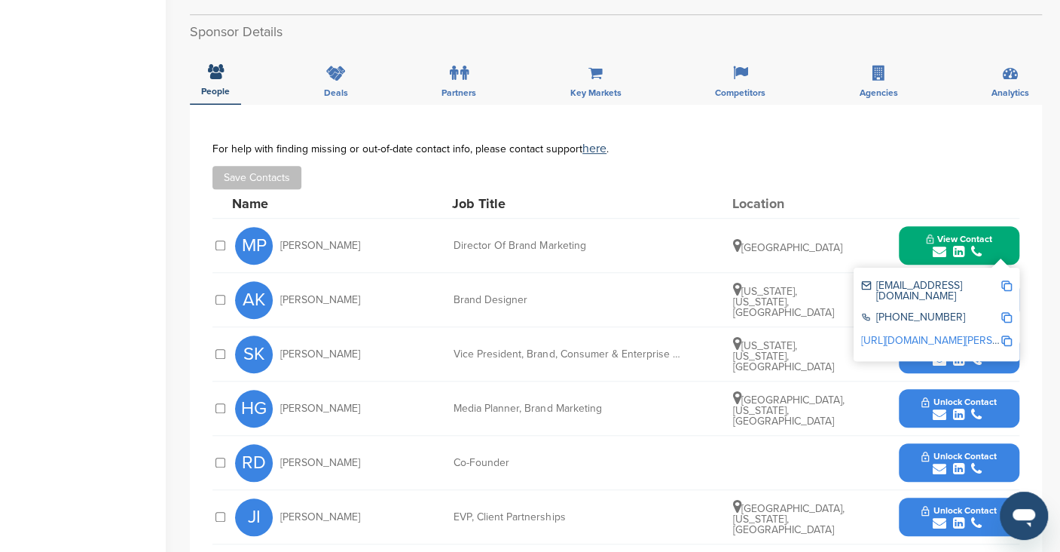
click at [858, 208] on div "Name Job Title Location" at bounding box center [625, 203] width 787 height 29
click at [1034, 274] on div "**********" at bounding box center [616, 403] width 852 height 597
click at [576, 353] on div "Vice President, Brand, Consumer & Enterprise Marketing" at bounding box center [567, 354] width 226 height 11
click at [968, 236] on span "View Contact" at bounding box center [959, 239] width 66 height 11
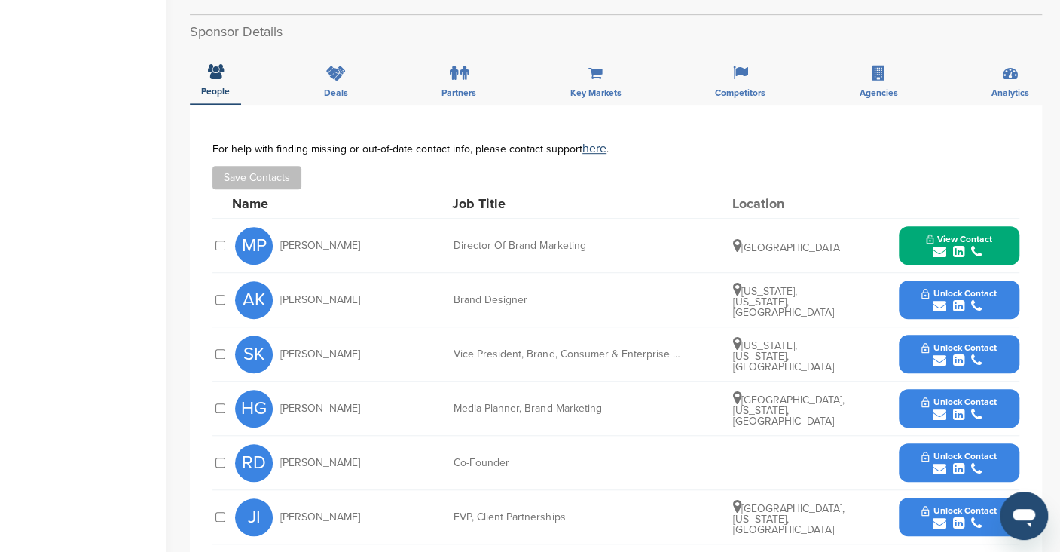
click at [962, 355] on icon "submit" at bounding box center [958, 360] width 11 height 14
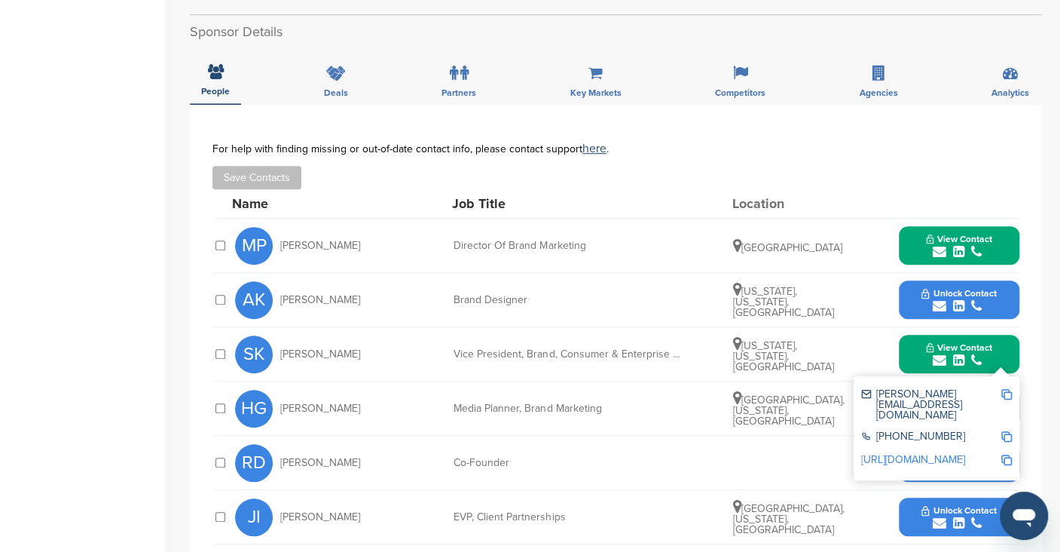
click at [1007, 390] on img at bounding box center [1006, 394] width 11 height 11
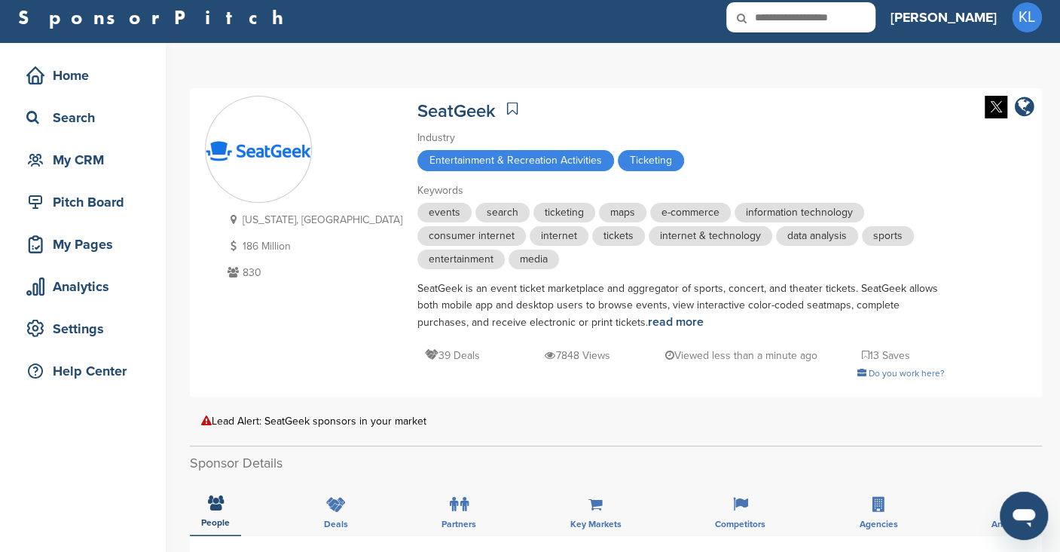
scroll to position [0, 0]
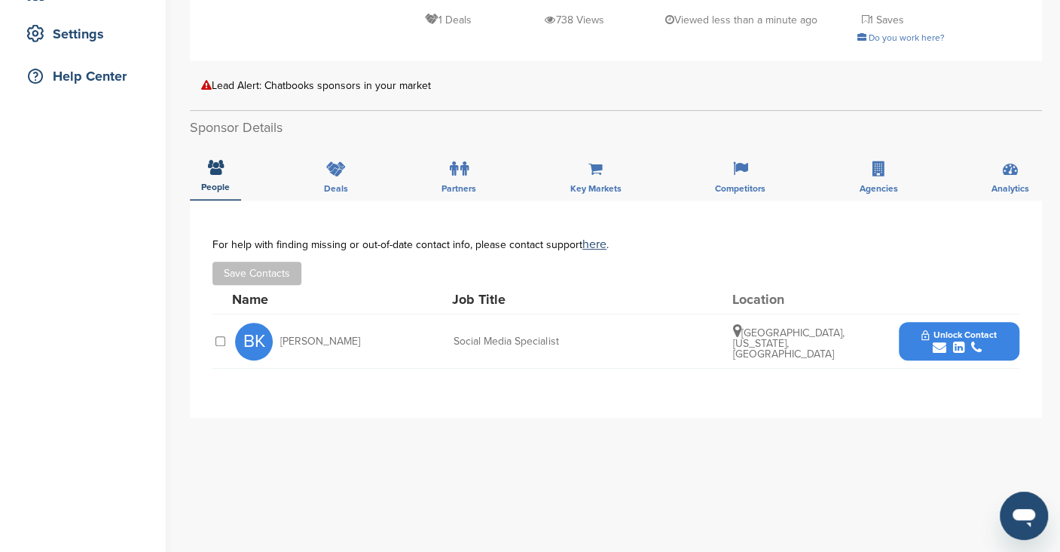
scroll to position [313, 0]
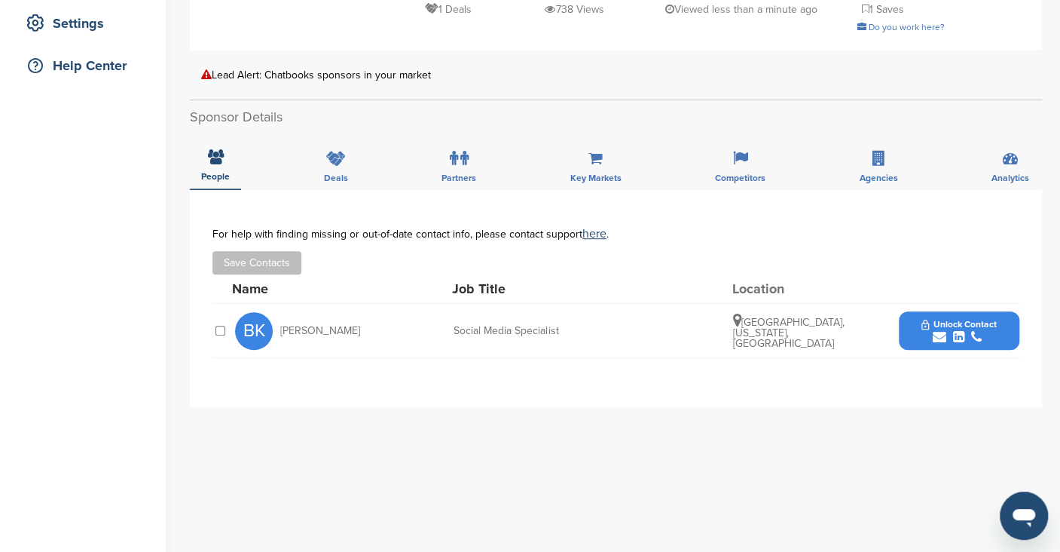
click at [824, 414] on div "**********" at bounding box center [616, 491] width 852 height 603
click at [595, 163] on icon at bounding box center [596, 158] width 14 height 15
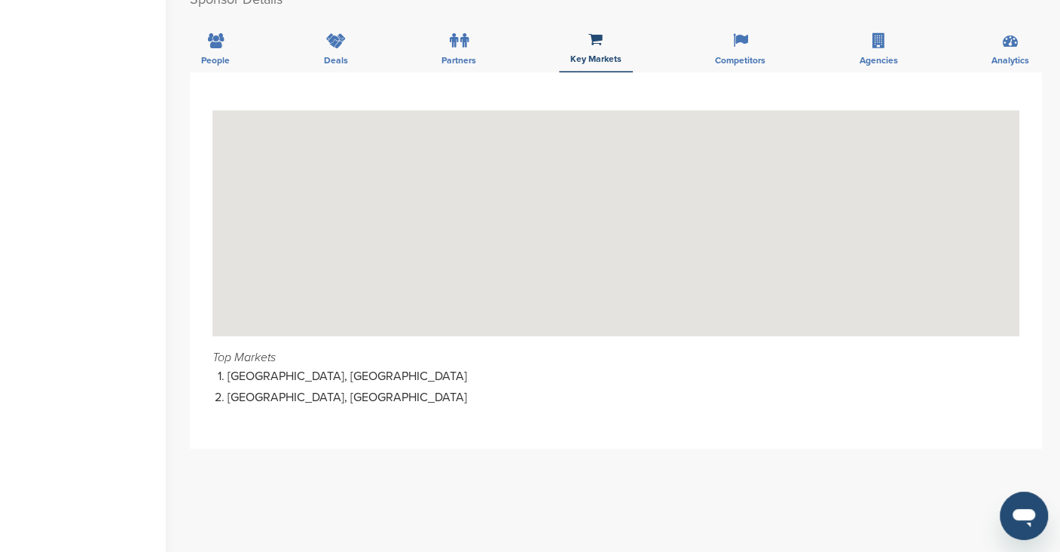
scroll to position [0, 0]
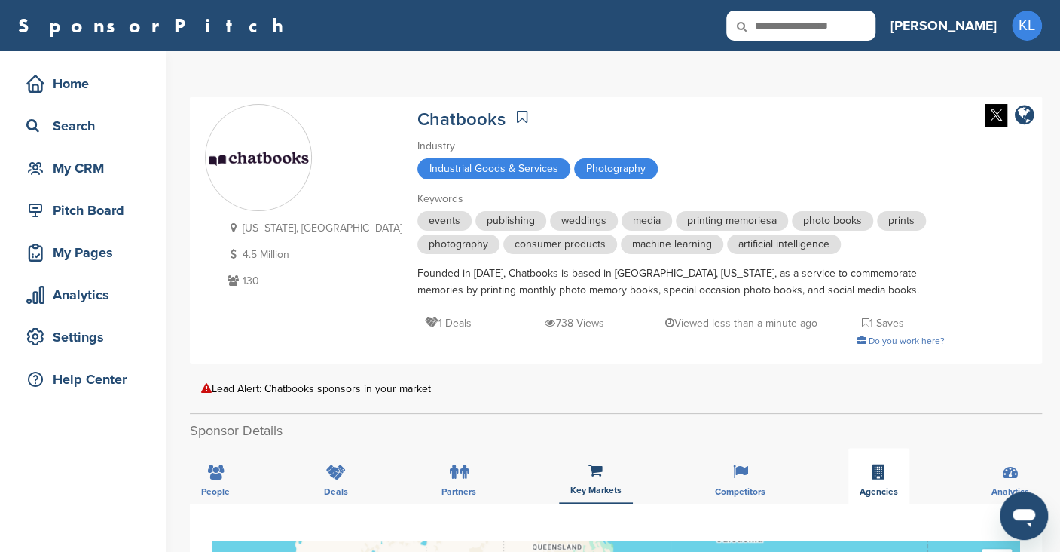
click at [882, 473] on icon at bounding box center [879, 471] width 13 height 15
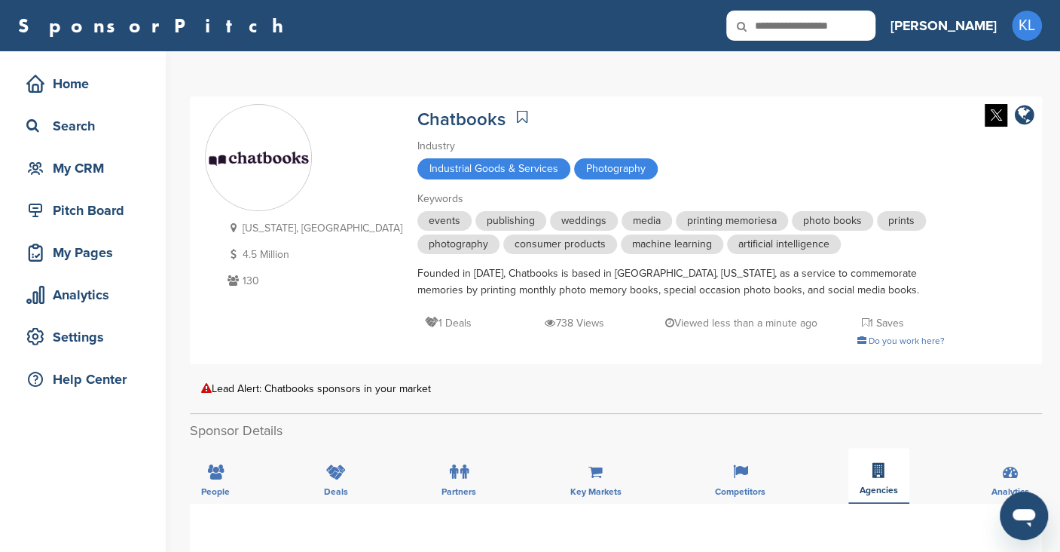
click at [882, 473] on icon at bounding box center [879, 470] width 13 height 15
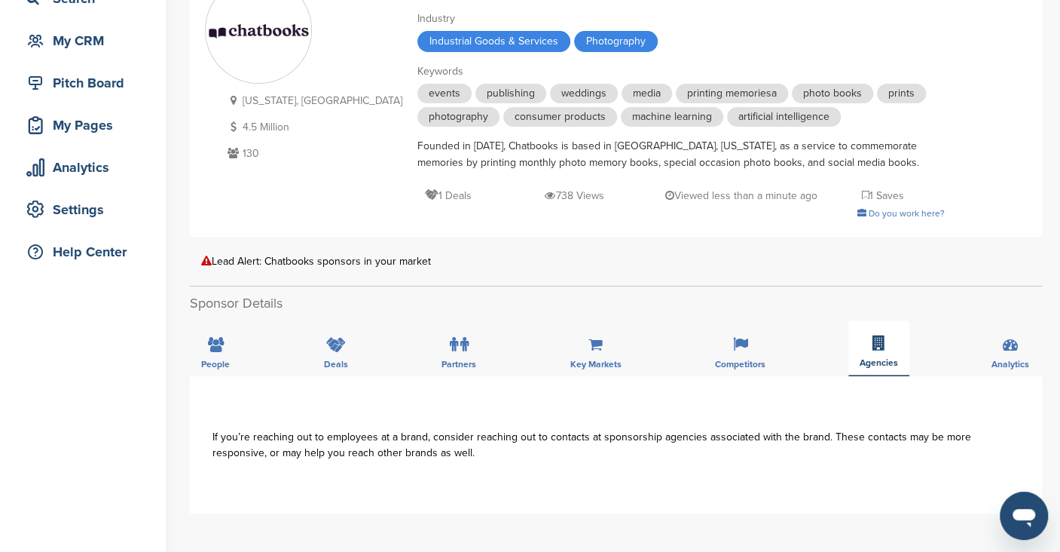
scroll to position [194, 0]
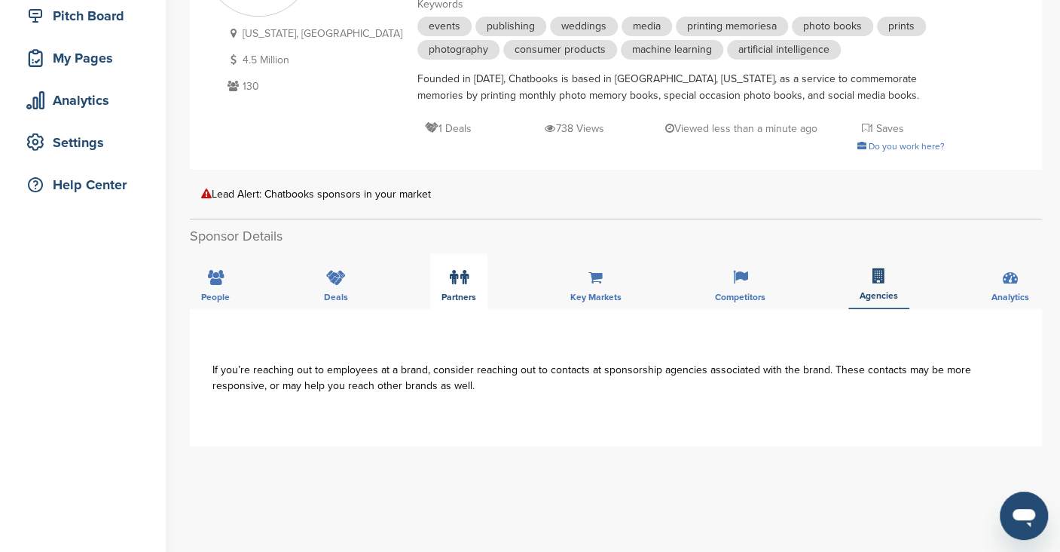
click at [441, 284] on div "Partners" at bounding box center [458, 281] width 57 height 56
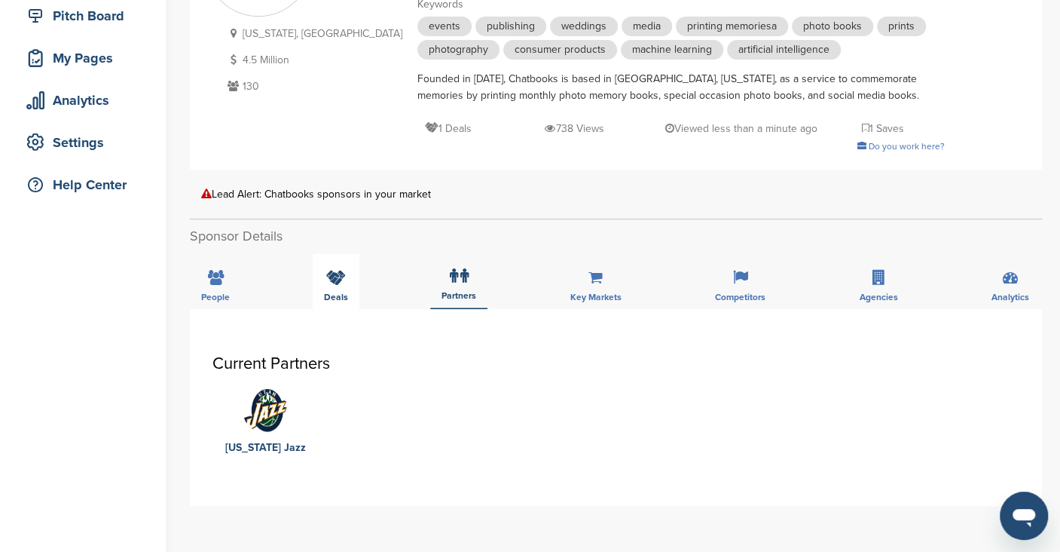
click at [313, 272] on div "Deals" at bounding box center [336, 281] width 47 height 56
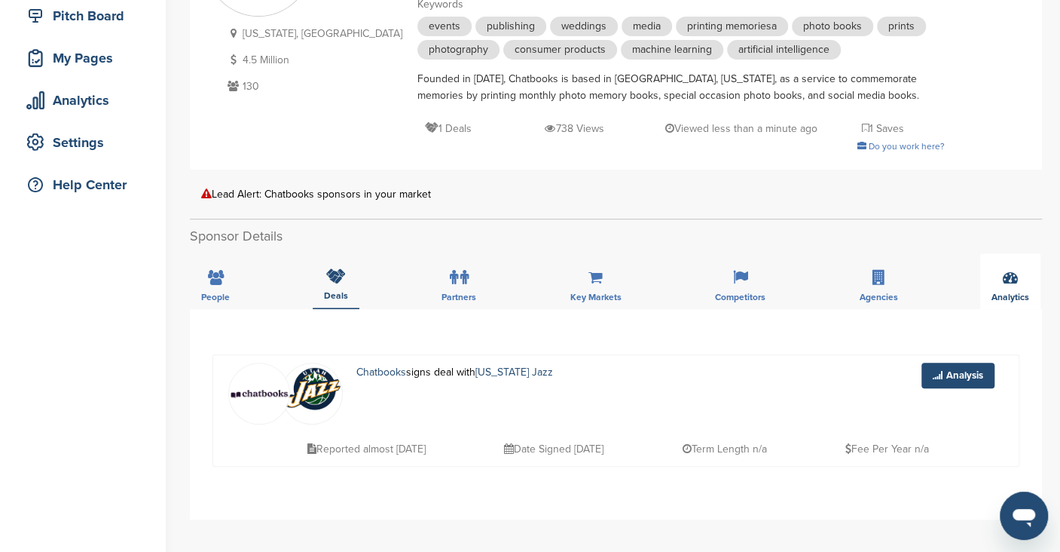
click at [993, 272] on div "Analytics" at bounding box center [1010, 281] width 60 height 56
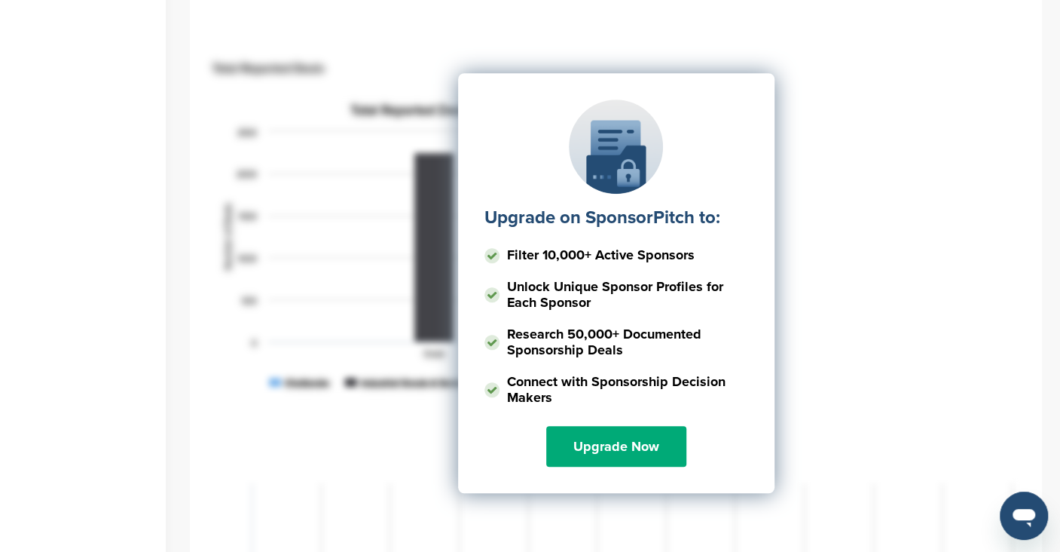
scroll to position [506, 0]
click at [878, 357] on div "Upgrade on SponsorPitch to: Filter 10,000+ Active Sponsors Unlock Unique Sponso…" at bounding box center [615, 223] width 807 height 377
click at [817, 105] on div "Upgrade on SponsorPitch to: Filter 10,000+ Active Sponsors Unlock Unique Sponso…" at bounding box center [615, 223] width 807 height 377
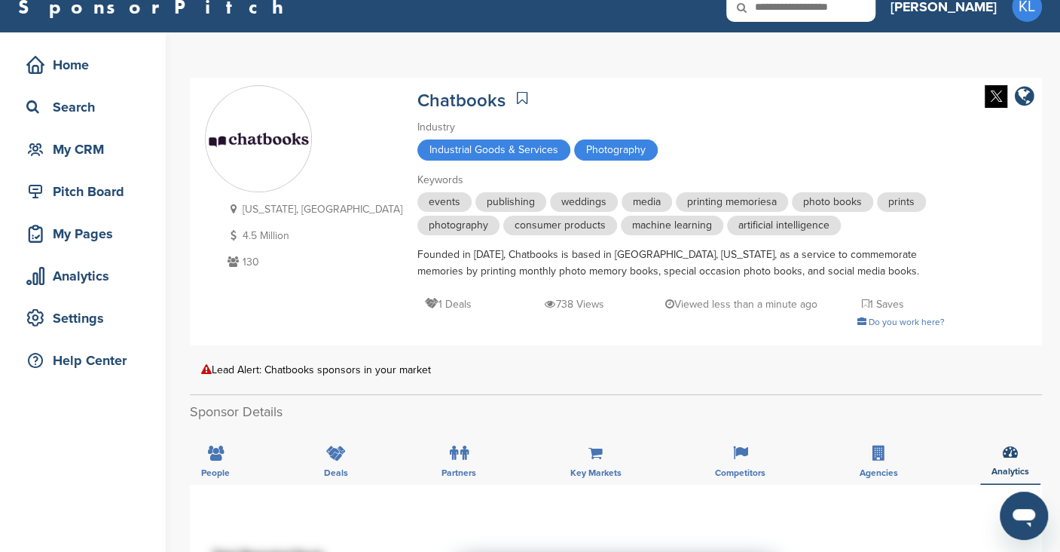
scroll to position [0, 0]
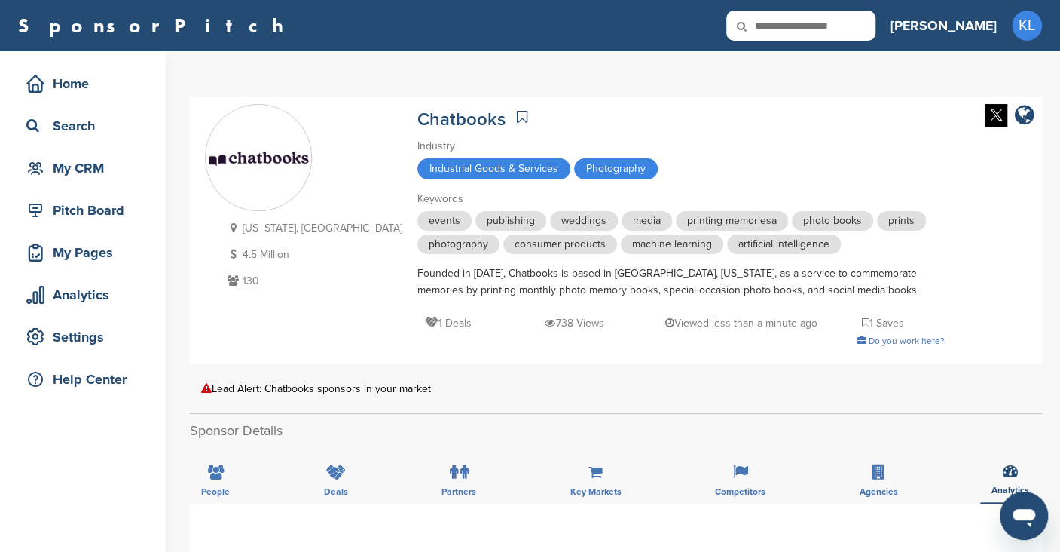
click at [870, 275] on div "Utah, USA 4.5 Million 130 Chatbooks Industry Industrial Goods & Services Photog…" at bounding box center [616, 230] width 822 height 252
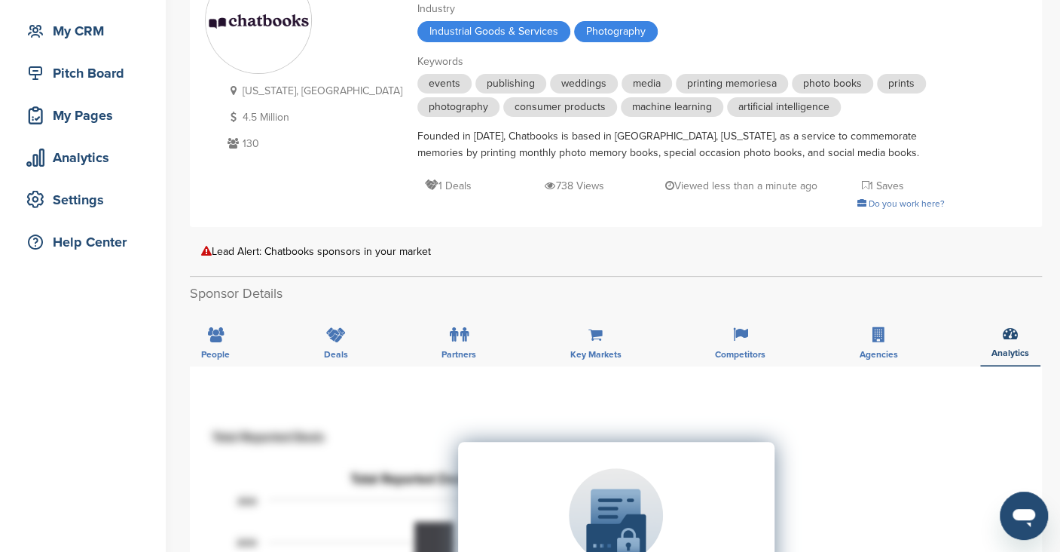
scroll to position [142, 0]
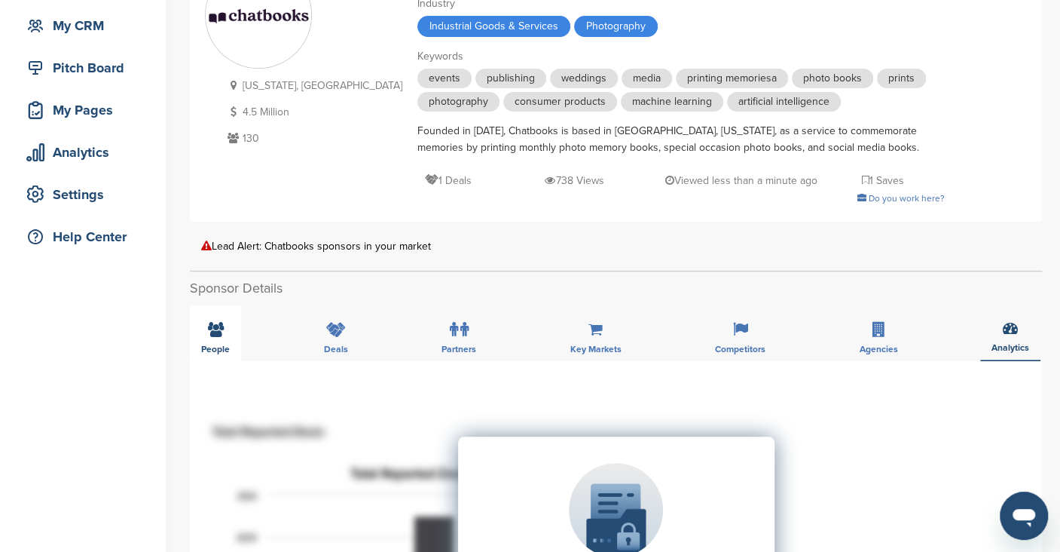
click at [211, 343] on div "People" at bounding box center [215, 333] width 51 height 56
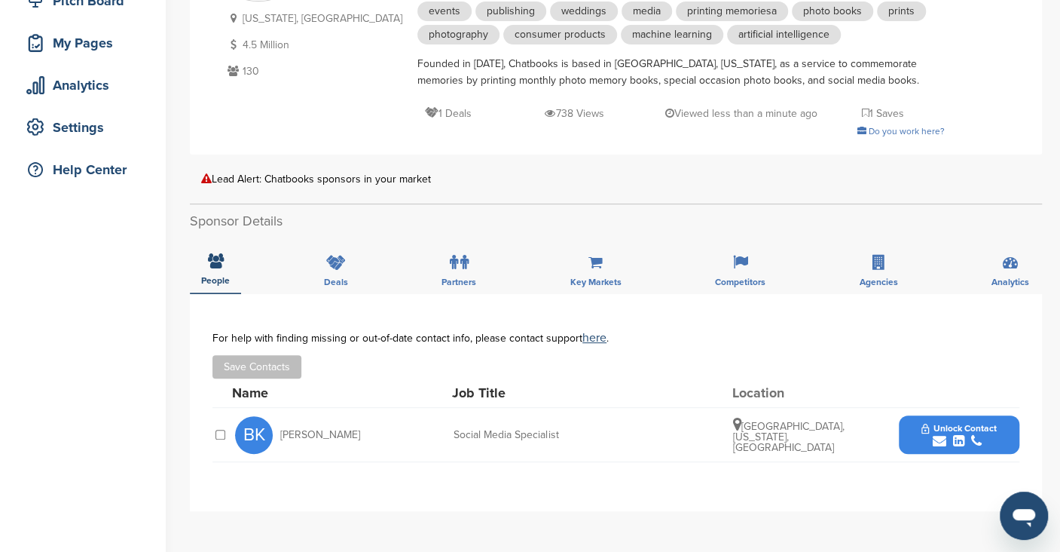
scroll to position [228, 0]
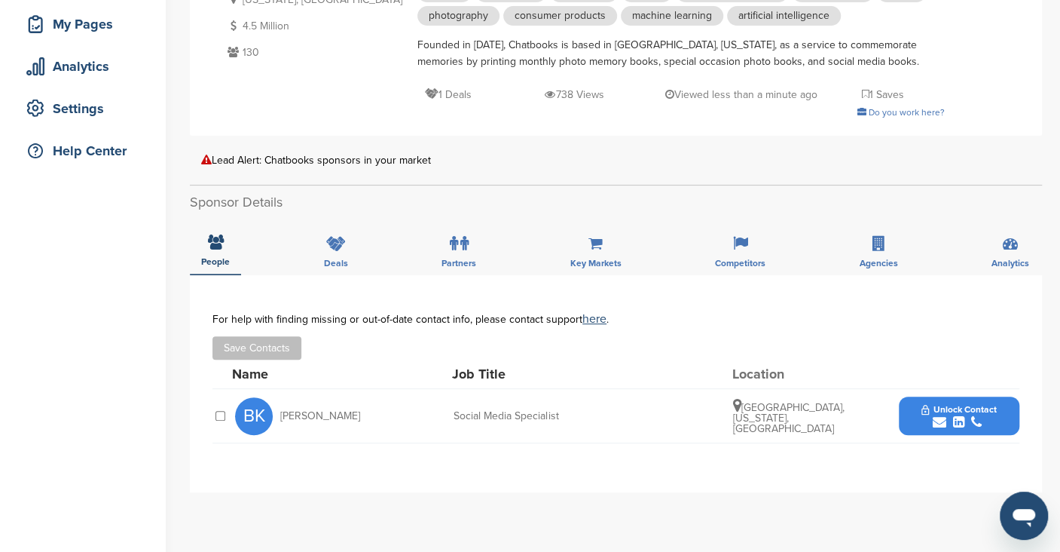
click at [946, 414] on span "Unlock Contact" at bounding box center [959, 409] width 75 height 11
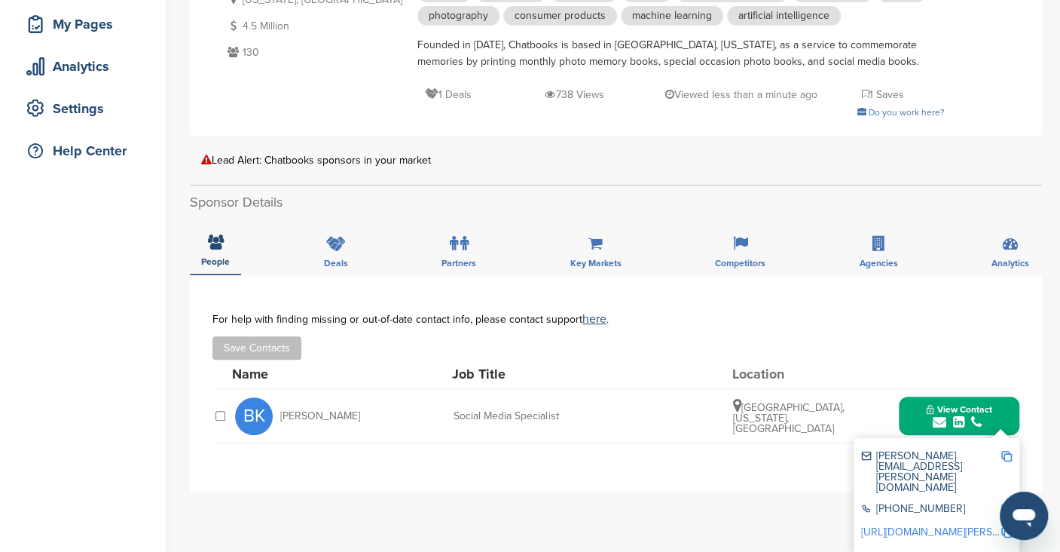
click at [1003, 458] on img at bounding box center [1006, 456] width 11 height 11
click at [680, 164] on div "Lead Alert: Chatbooks sponsors in your market" at bounding box center [616, 159] width 830 height 11
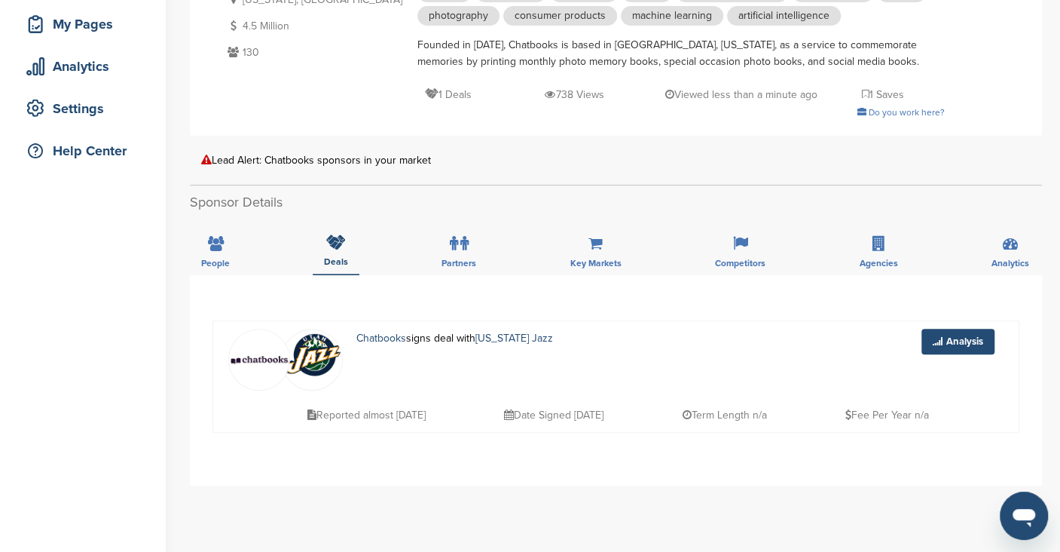
scroll to position [0, 0]
